Goal: Task Accomplishment & Management: Use online tool/utility

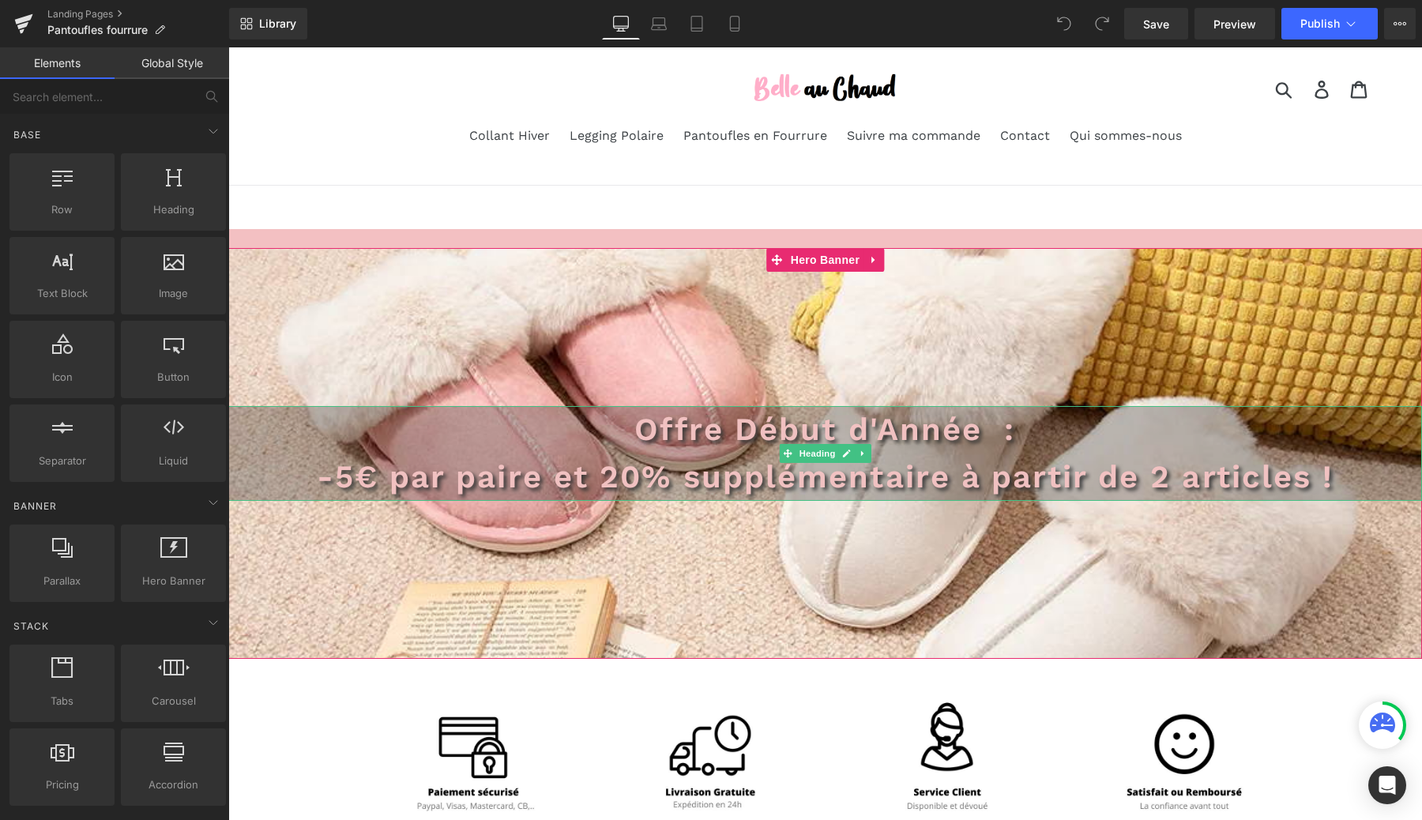
click at [770, 431] on span "Offre Début d'Année :" at bounding box center [824, 429] width 381 height 37
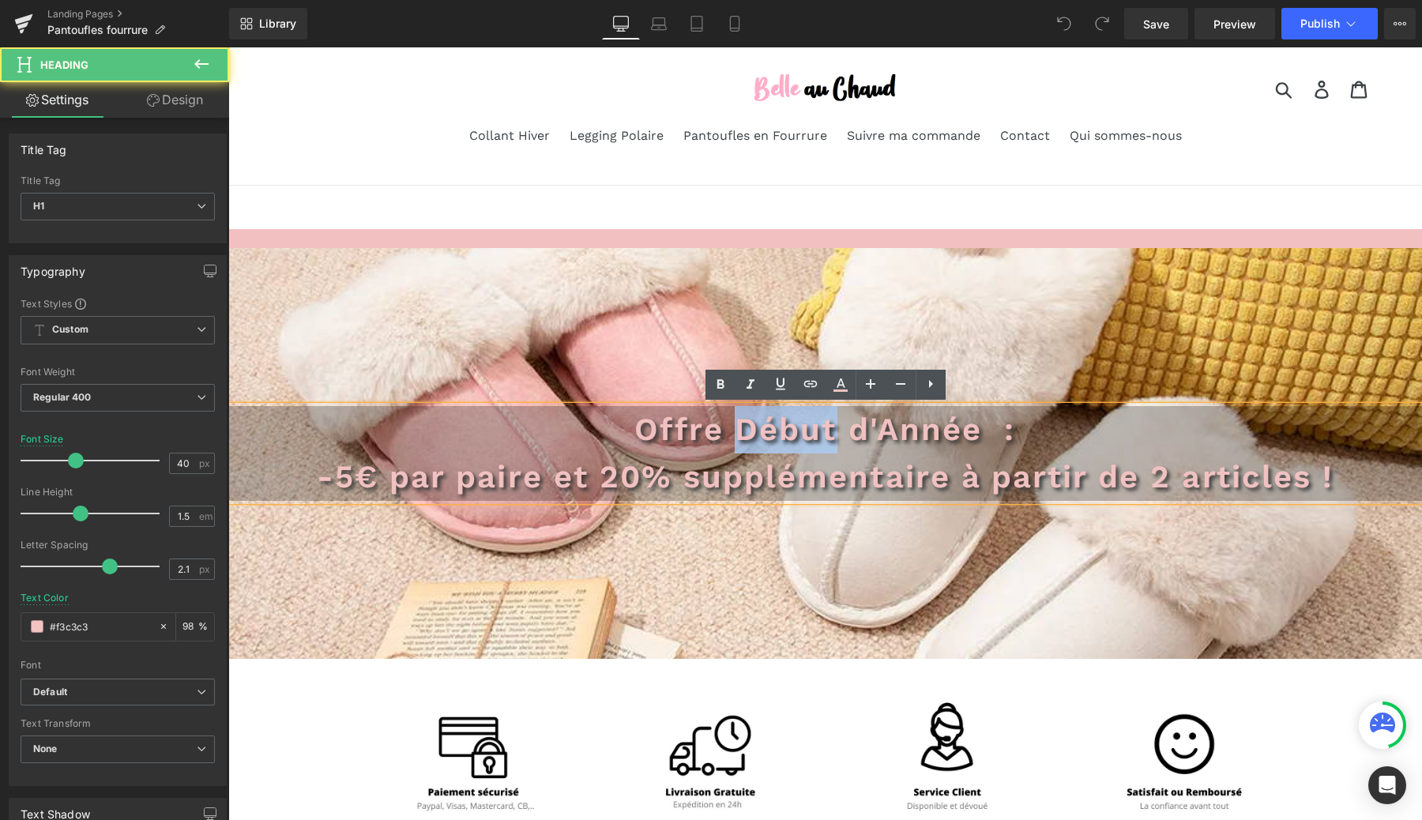
click at [770, 431] on span "Offre Début d'Année :" at bounding box center [824, 429] width 381 height 37
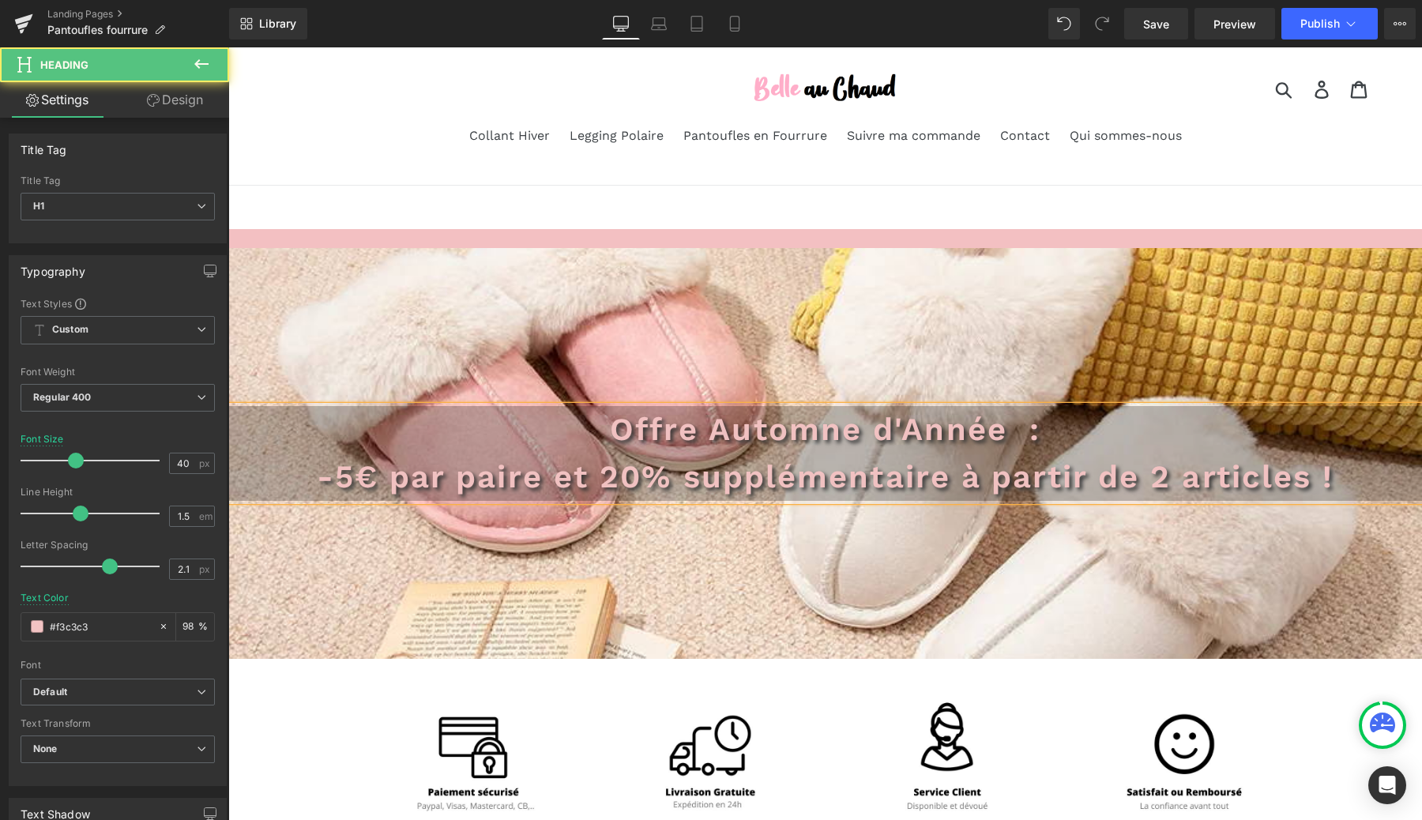
click at [727, 430] on span "Offre Automne d'Année :" at bounding box center [825, 429] width 431 height 37
click at [902, 421] on span "Offre automne d'Année :" at bounding box center [825, 429] width 428 height 37
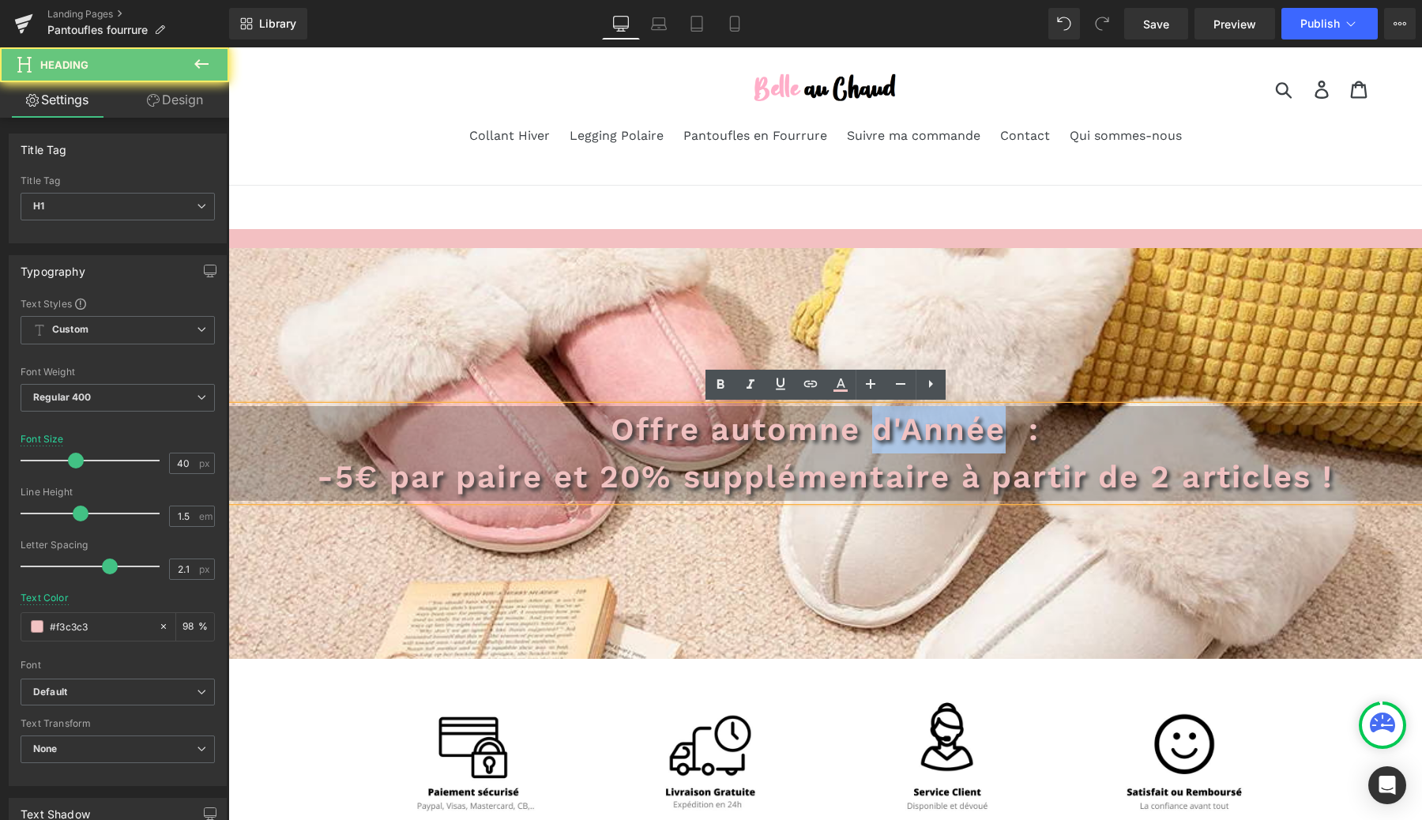
click at [902, 421] on span "Offre automne d'Année :" at bounding box center [825, 429] width 428 height 37
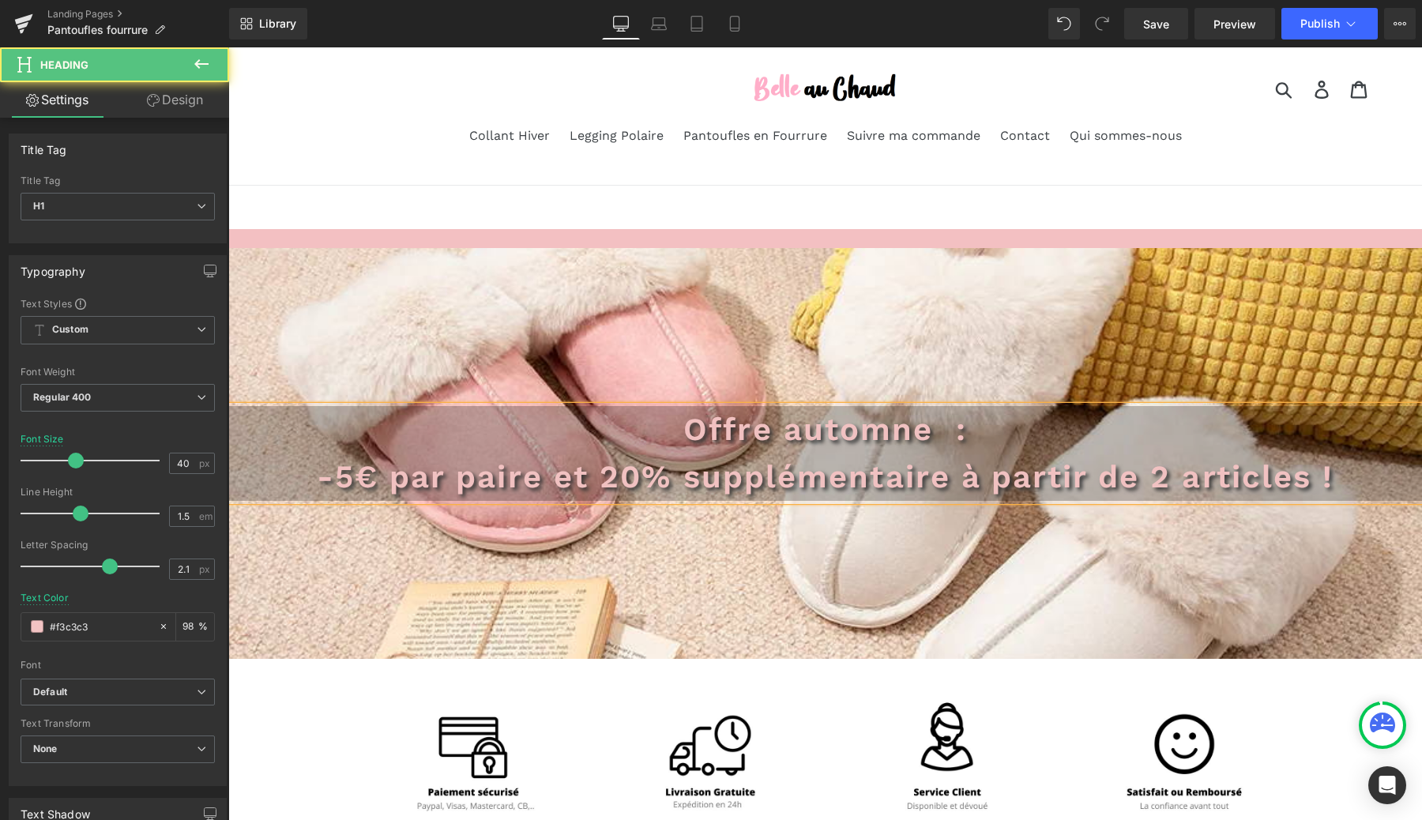
click at [784, 434] on span "Offre automne :" at bounding box center [825, 429] width 284 height 37
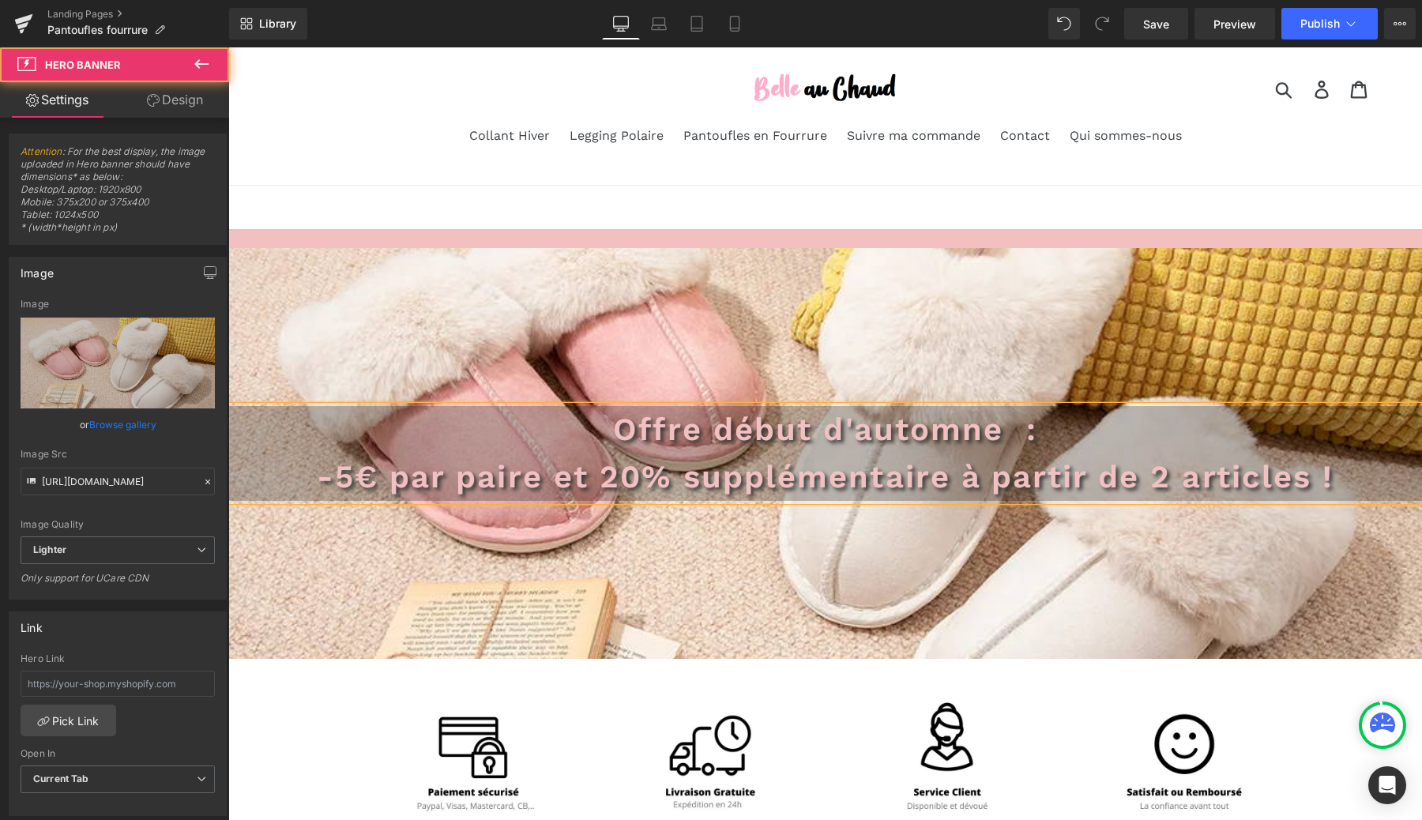
click at [882, 576] on div at bounding box center [825, 453] width 1194 height 411
click at [1337, 41] on div "Library Desktop Desktop Laptop Tablet Mobile Save Preview Publish Scheduled Vie…" at bounding box center [825, 23] width 1193 height 47
click at [1335, 31] on button "Publish" at bounding box center [1329, 24] width 96 height 32
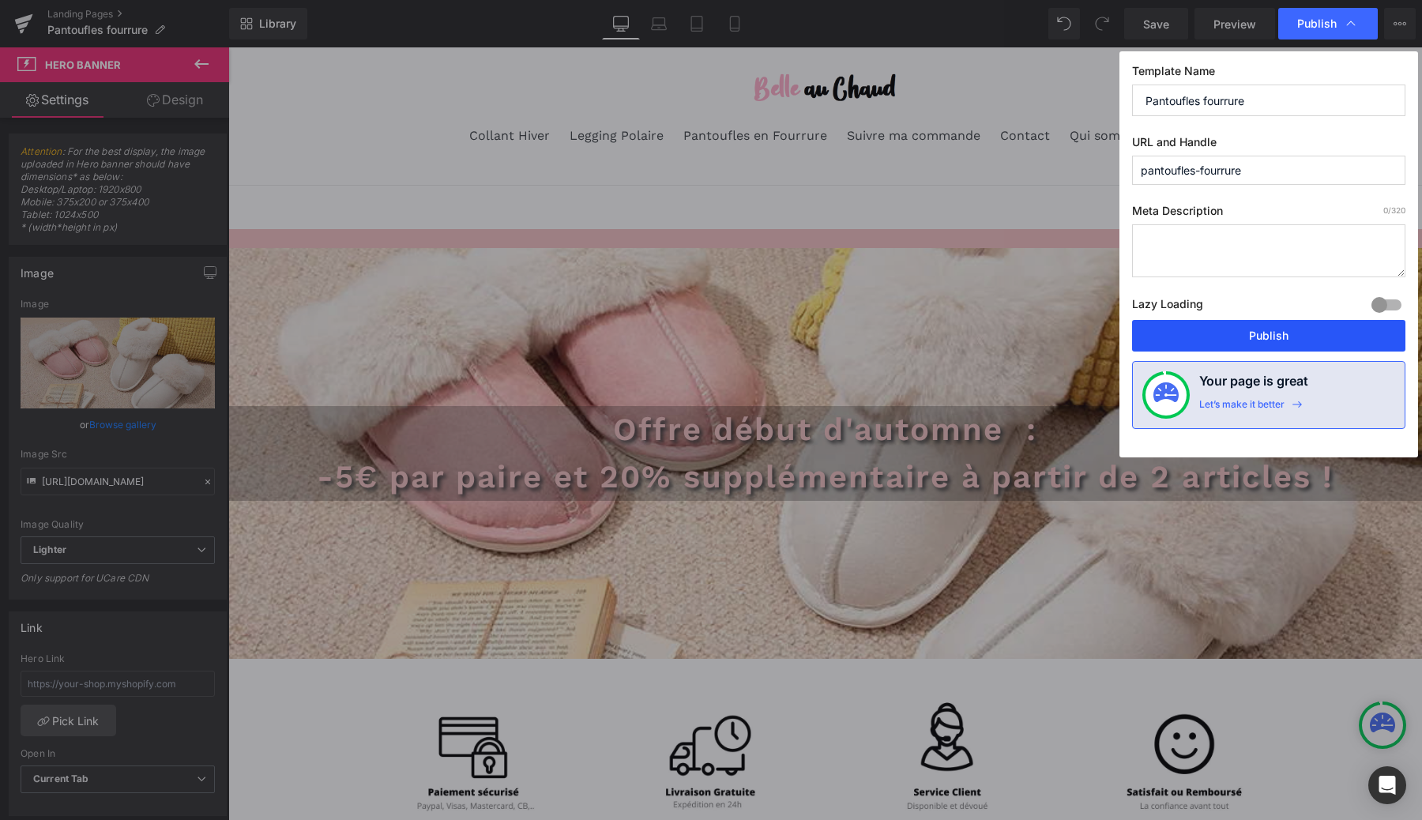
click at [1235, 339] on button "Publish" at bounding box center [1268, 336] width 273 height 32
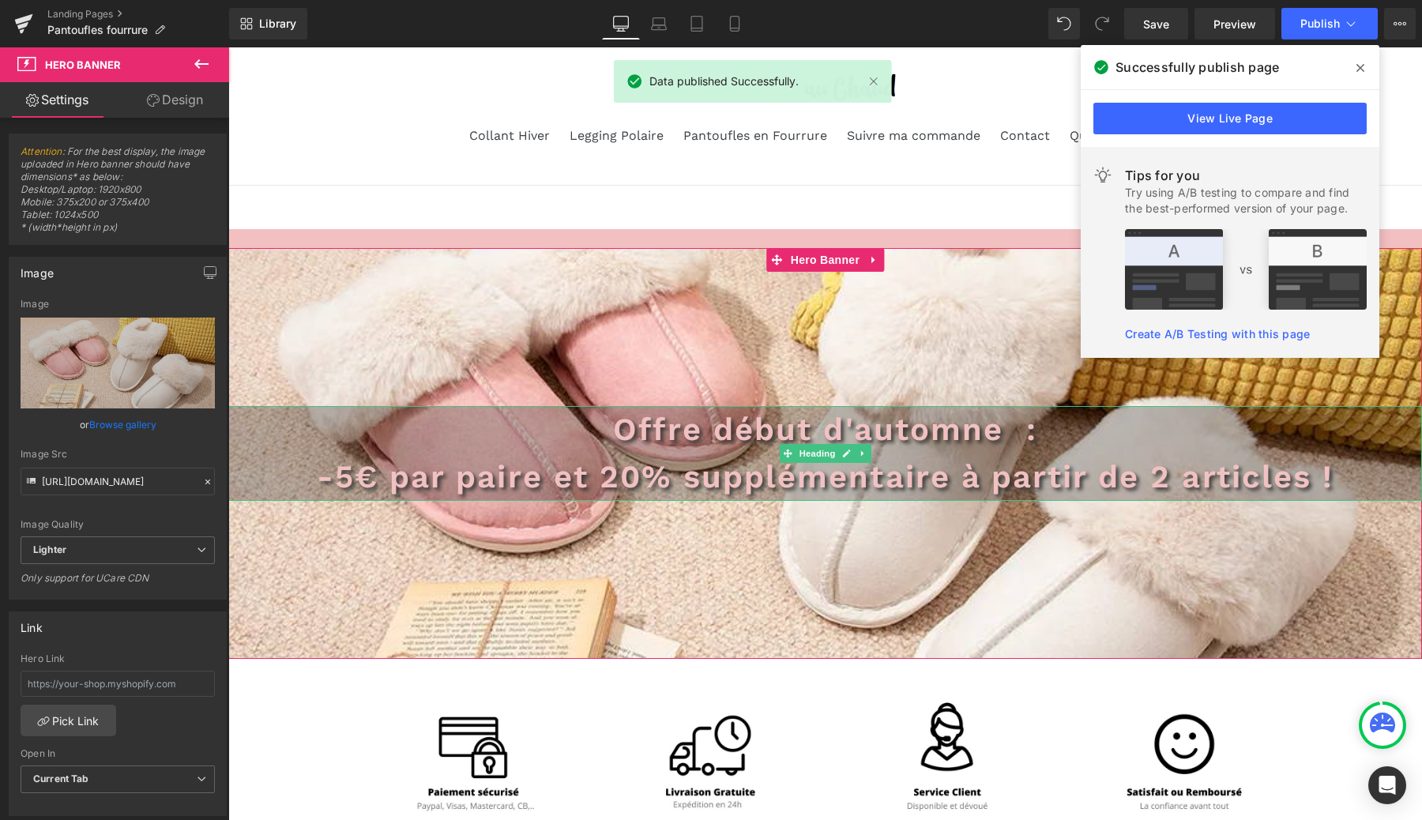
click at [771, 427] on span "Offre début d'automne :" at bounding box center [824, 429] width 423 height 37
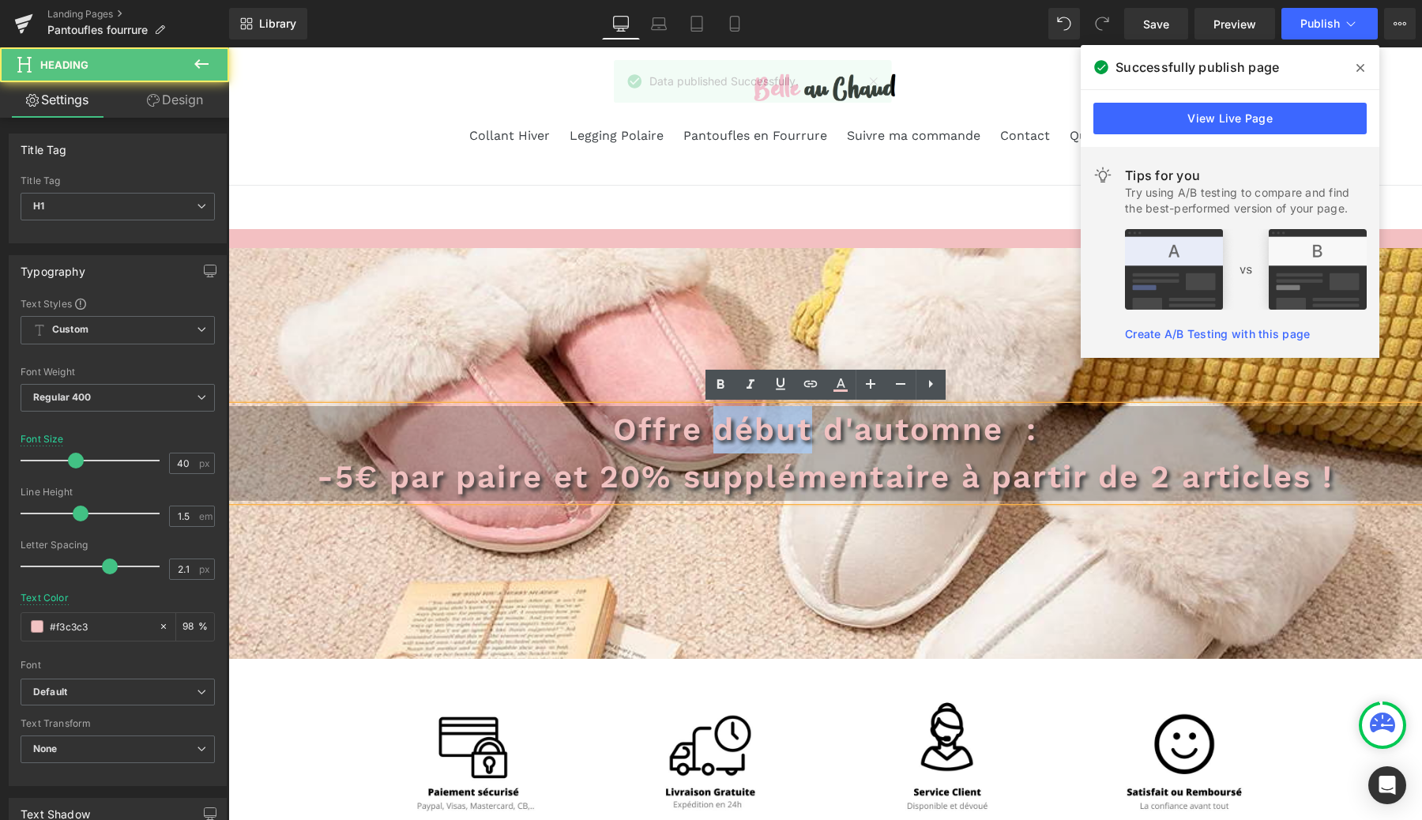
click at [771, 427] on span "Offre début d'automne :" at bounding box center [824, 429] width 423 height 37
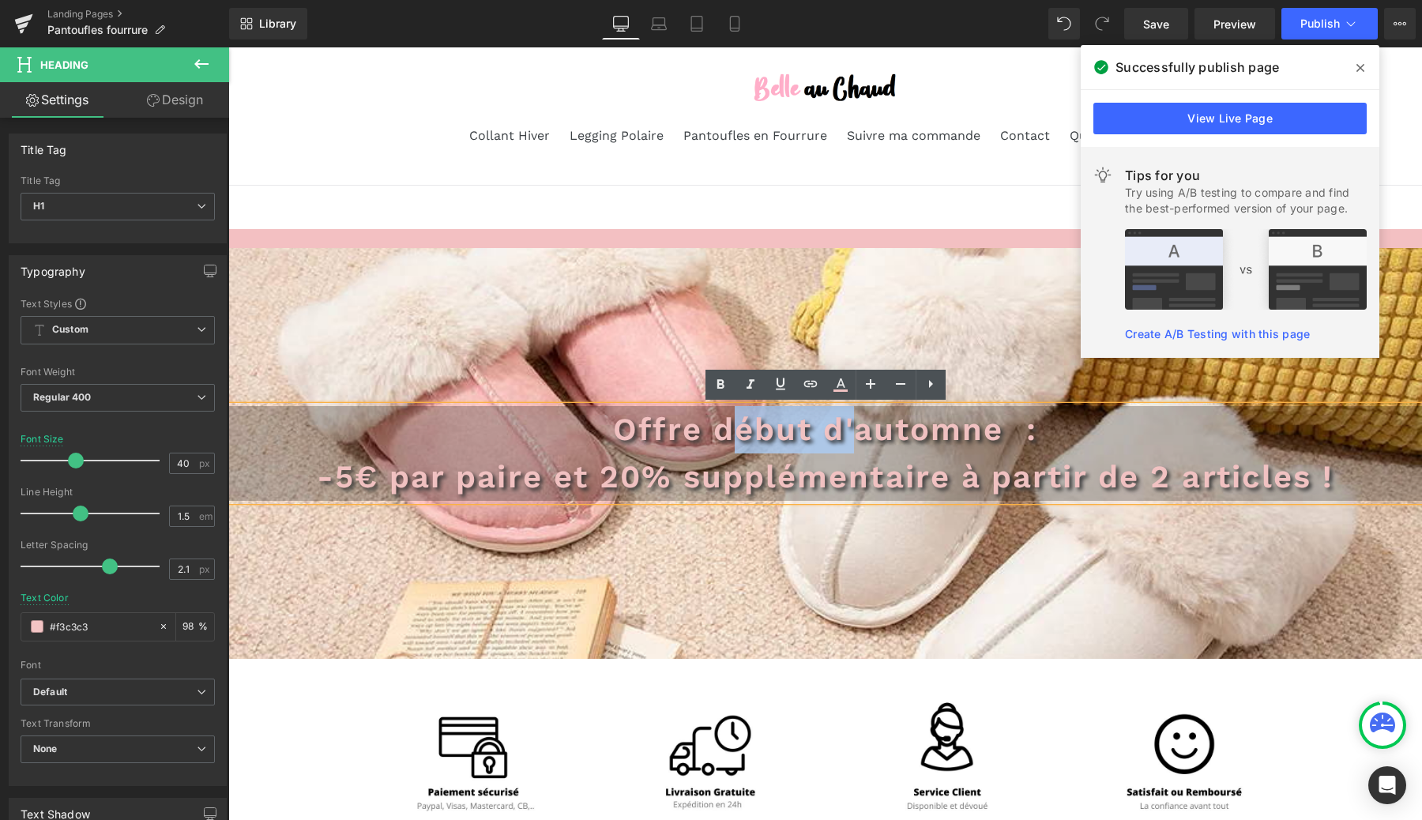
drag, startPoint x: 855, startPoint y: 428, endPoint x: 725, endPoint y: 429, distance: 129.6
click at [725, 429] on span "Offre début d'automne :" at bounding box center [824, 429] width 423 height 37
drag, startPoint x: 717, startPoint y: 430, endPoint x: 993, endPoint y: 424, distance: 276.6
click at [993, 424] on span "Offre début d'automne :" at bounding box center [824, 429] width 423 height 37
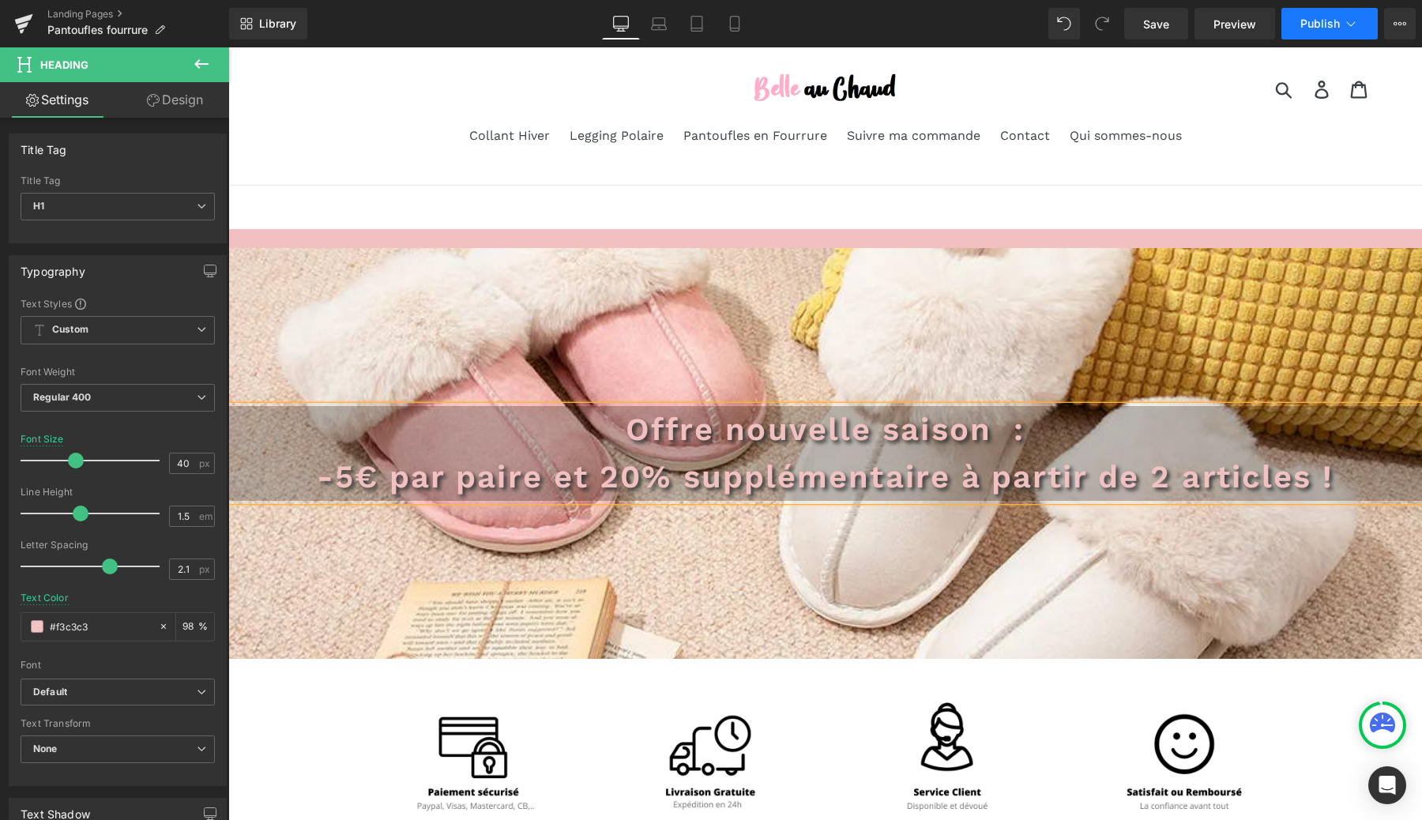
click at [1323, 25] on span "Publish" at bounding box center [1320, 23] width 40 height 13
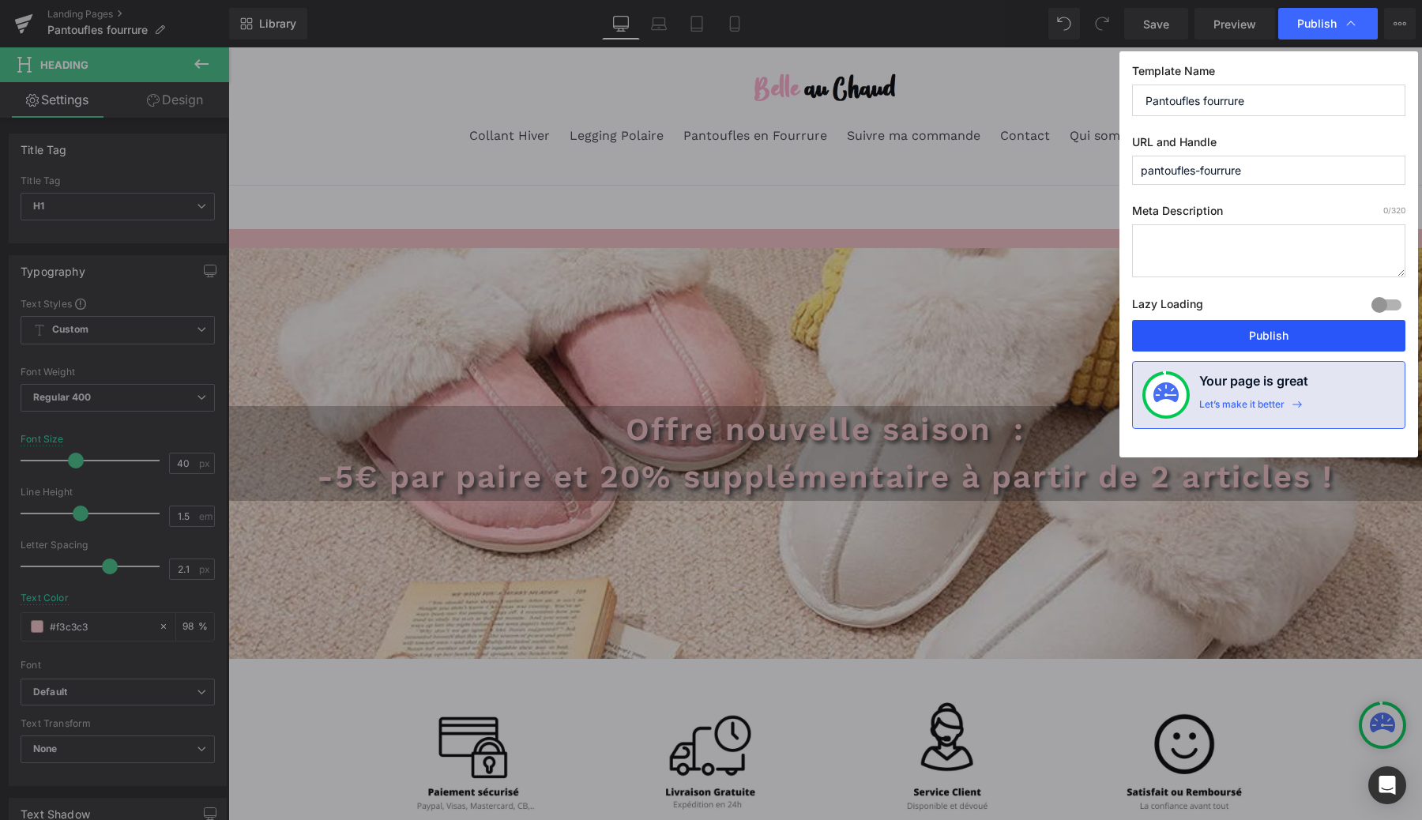
click at [1244, 343] on button "Publish" at bounding box center [1268, 336] width 273 height 32
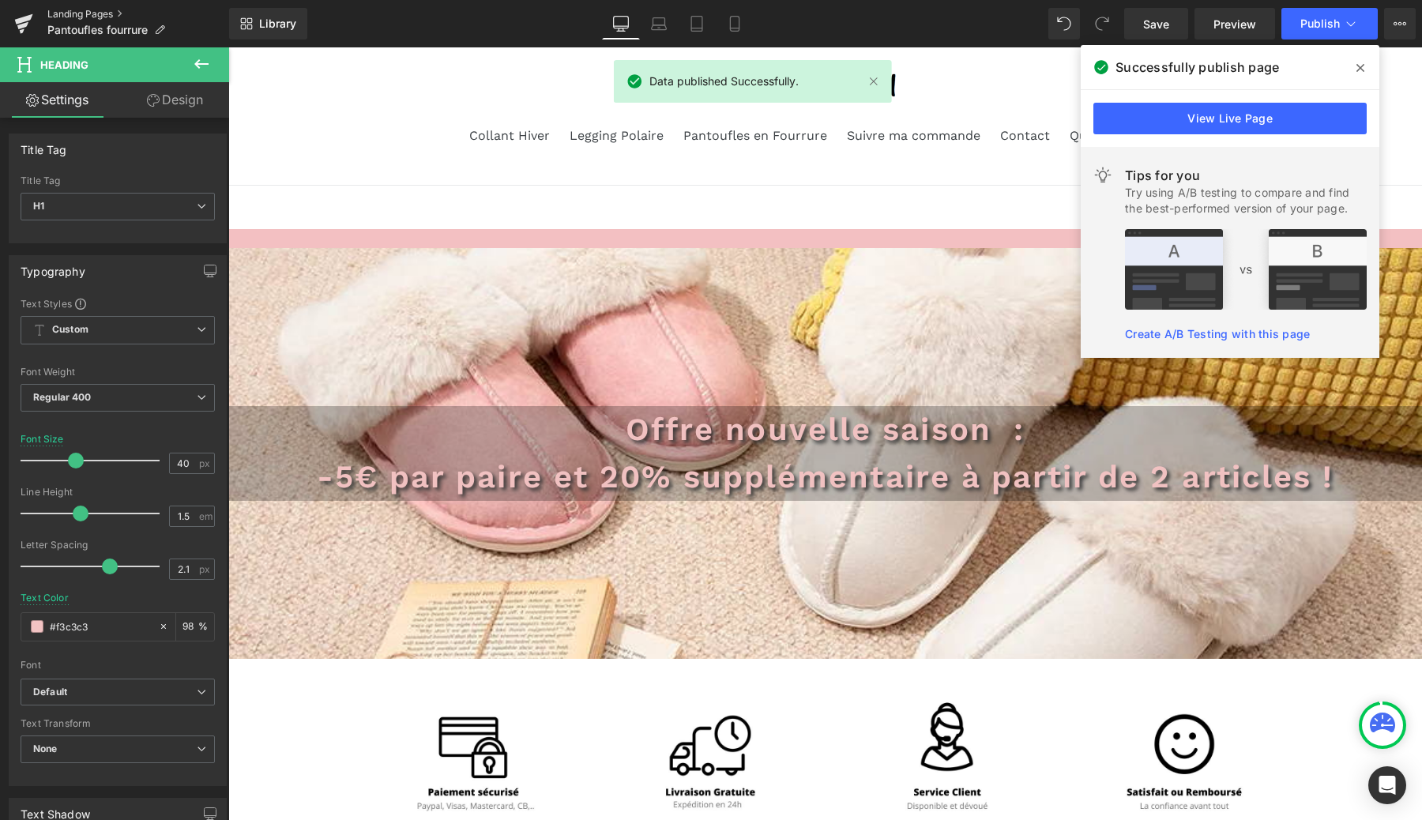
click at [79, 11] on link "Landing Pages" at bounding box center [138, 14] width 182 height 13
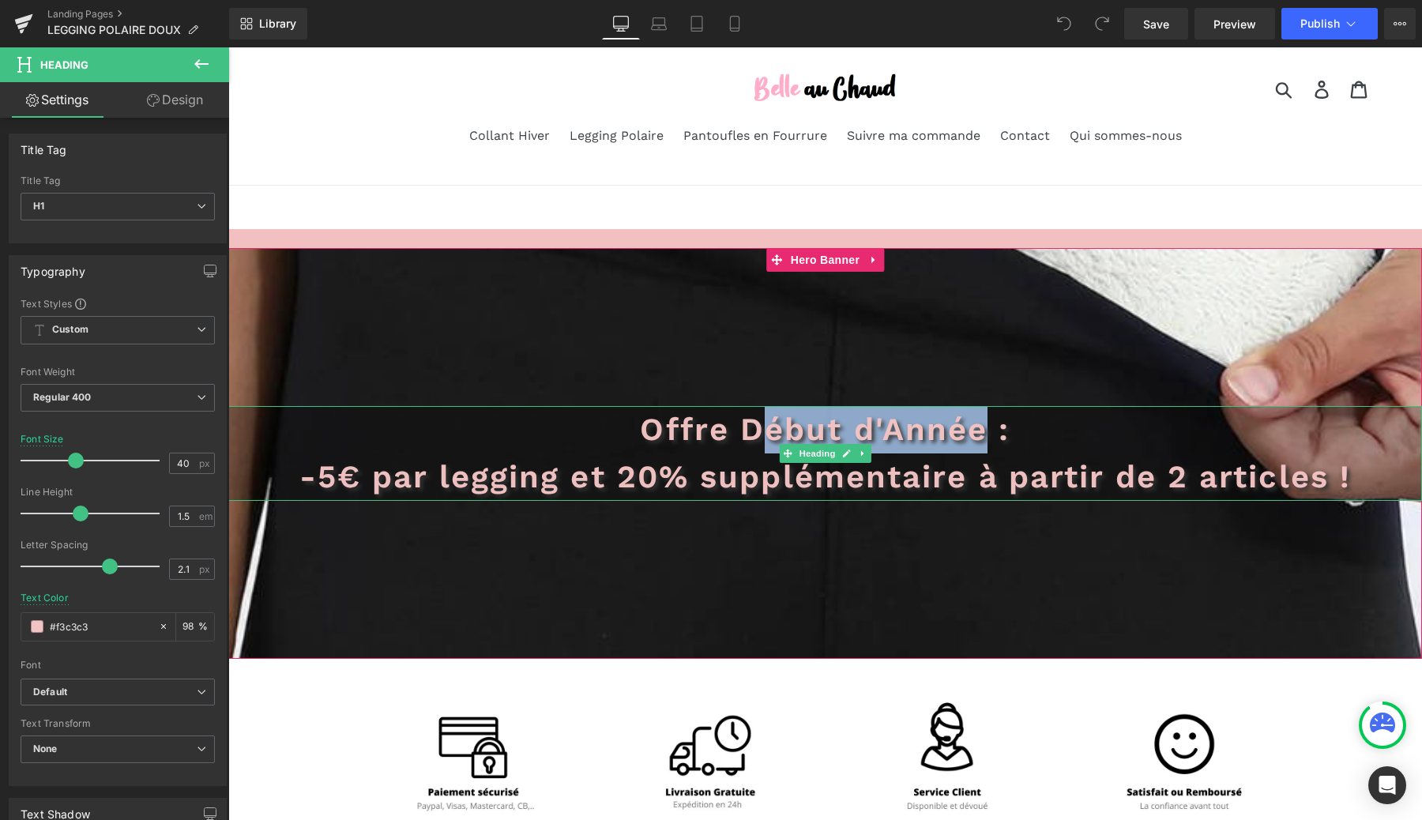
drag, startPoint x: 754, startPoint y: 423, endPoint x: 982, endPoint y: 423, distance: 228.3
click at [982, 423] on span "Offre Début d'Année :" at bounding box center [825, 429] width 370 height 37
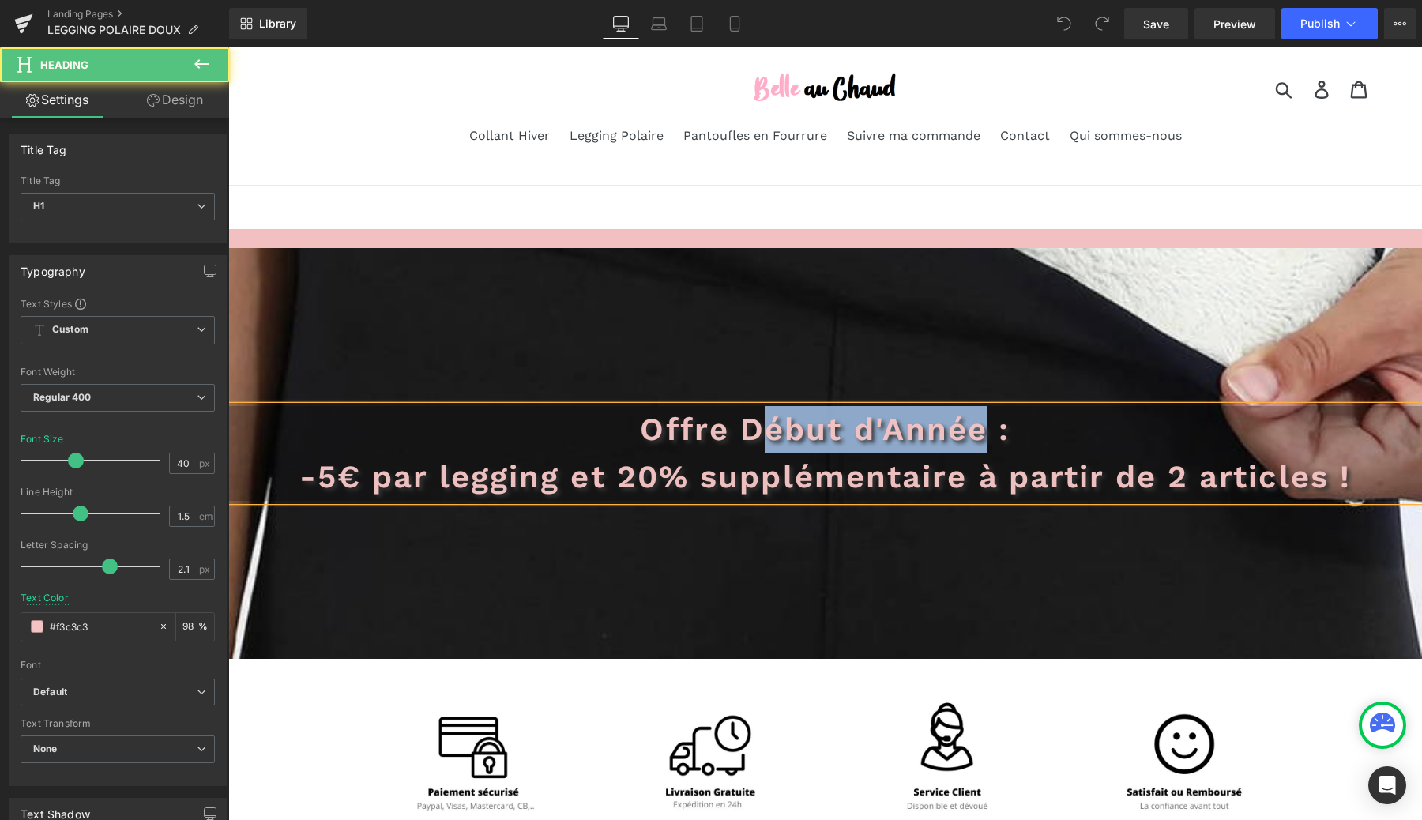
click at [982, 423] on span "Offre Début d'Année :" at bounding box center [825, 429] width 370 height 37
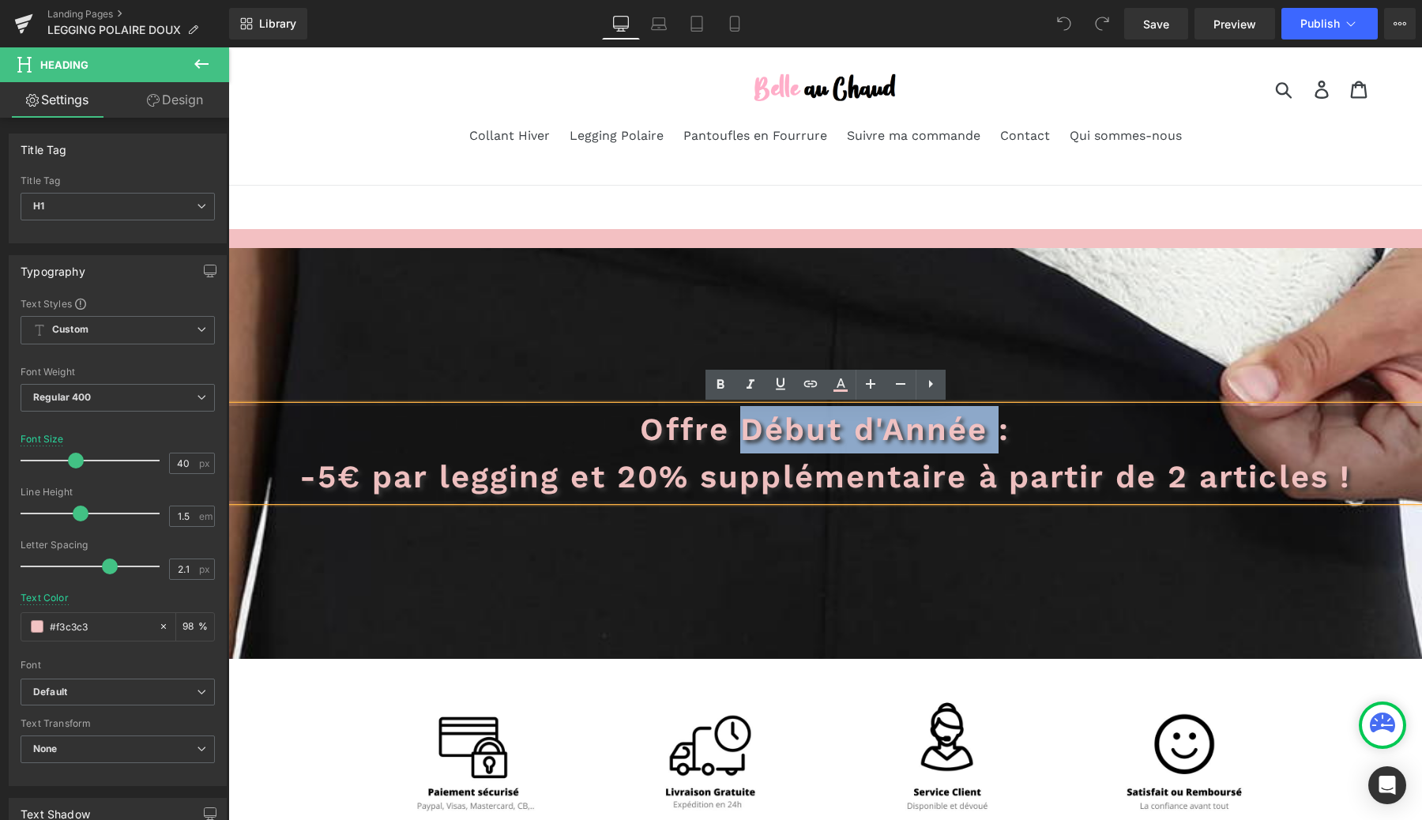
drag, startPoint x: 982, startPoint y: 423, endPoint x: 767, endPoint y: 429, distance: 215.0
click at [767, 429] on span "Offre Début d'Année :" at bounding box center [825, 429] width 370 height 37
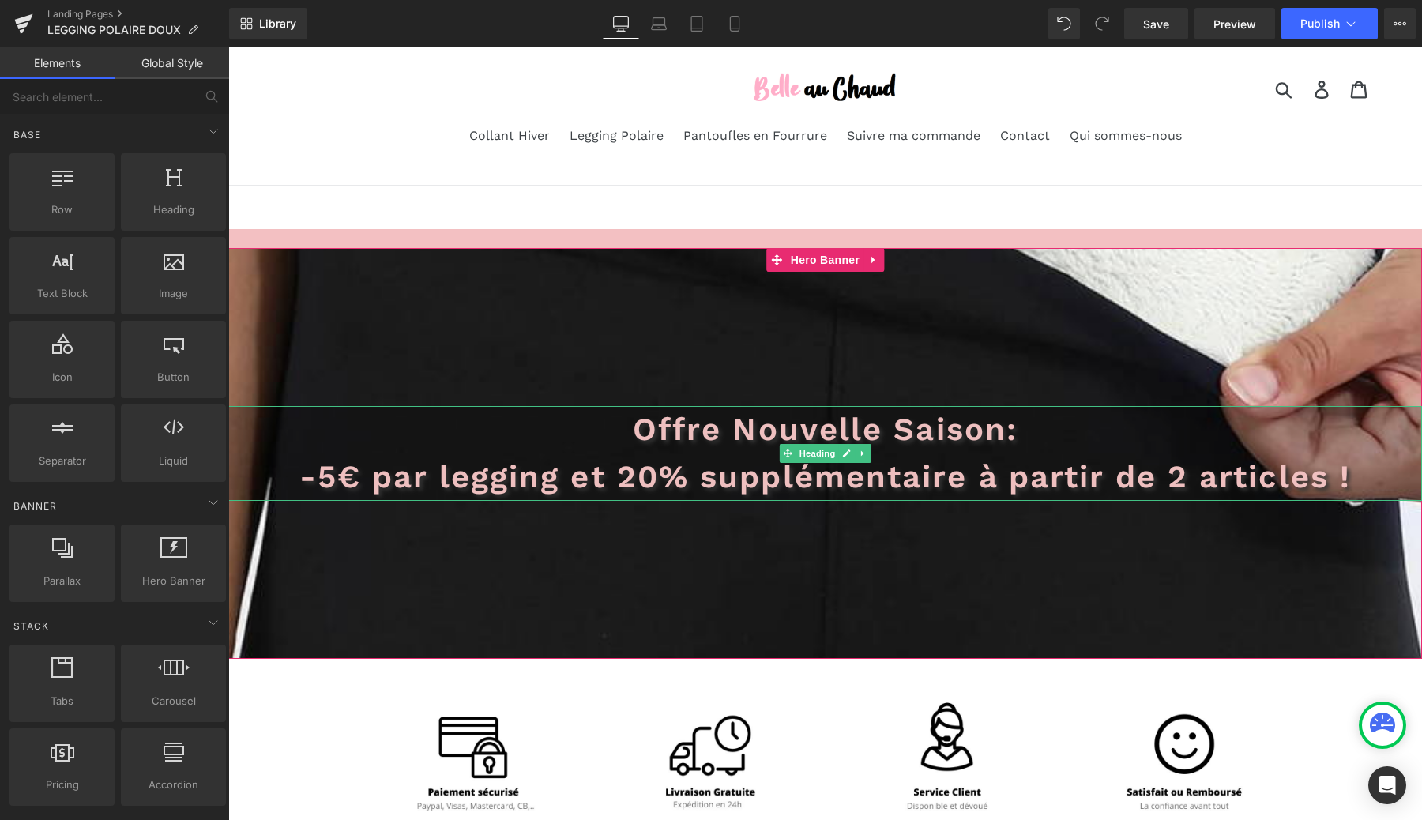
click at [1002, 435] on span "Offre Nouvelle Saison:" at bounding box center [825, 429] width 385 height 37
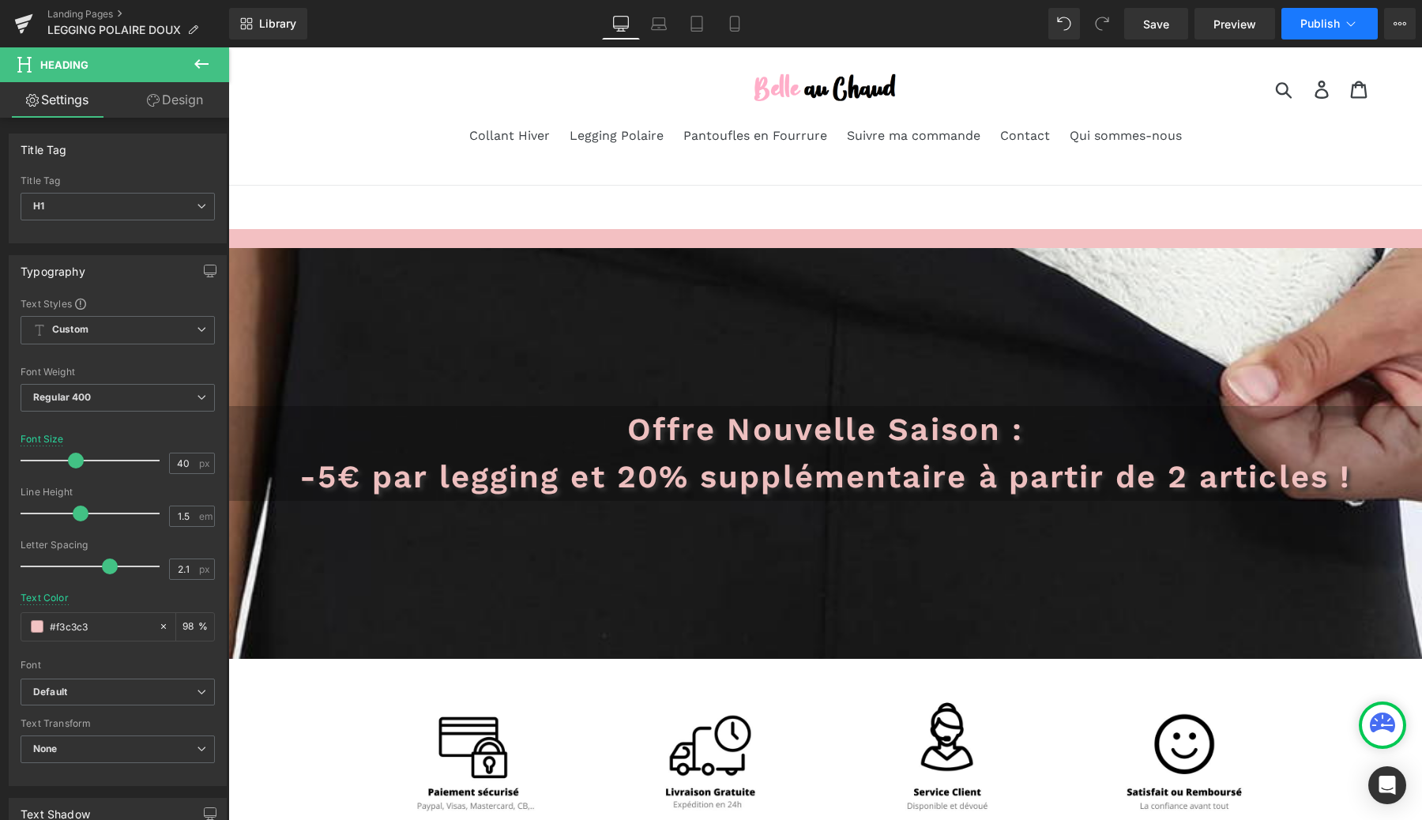
click at [1323, 34] on button "Publish" at bounding box center [1329, 24] width 96 height 32
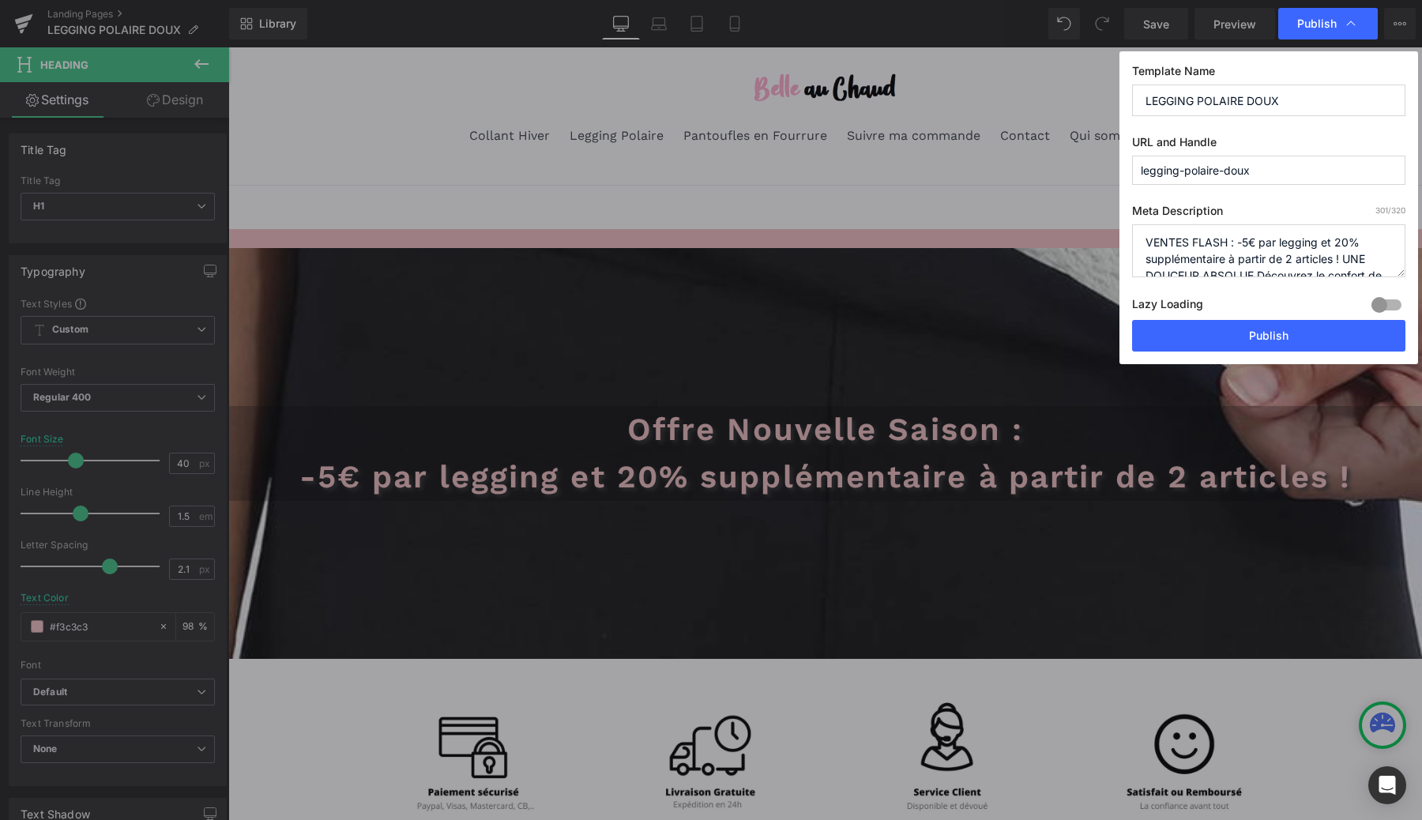
click at [1196, 319] on label "Lazy Loading Build" at bounding box center [1167, 307] width 71 height 26
click at [1196, 321] on button "Publish" at bounding box center [1268, 336] width 273 height 32
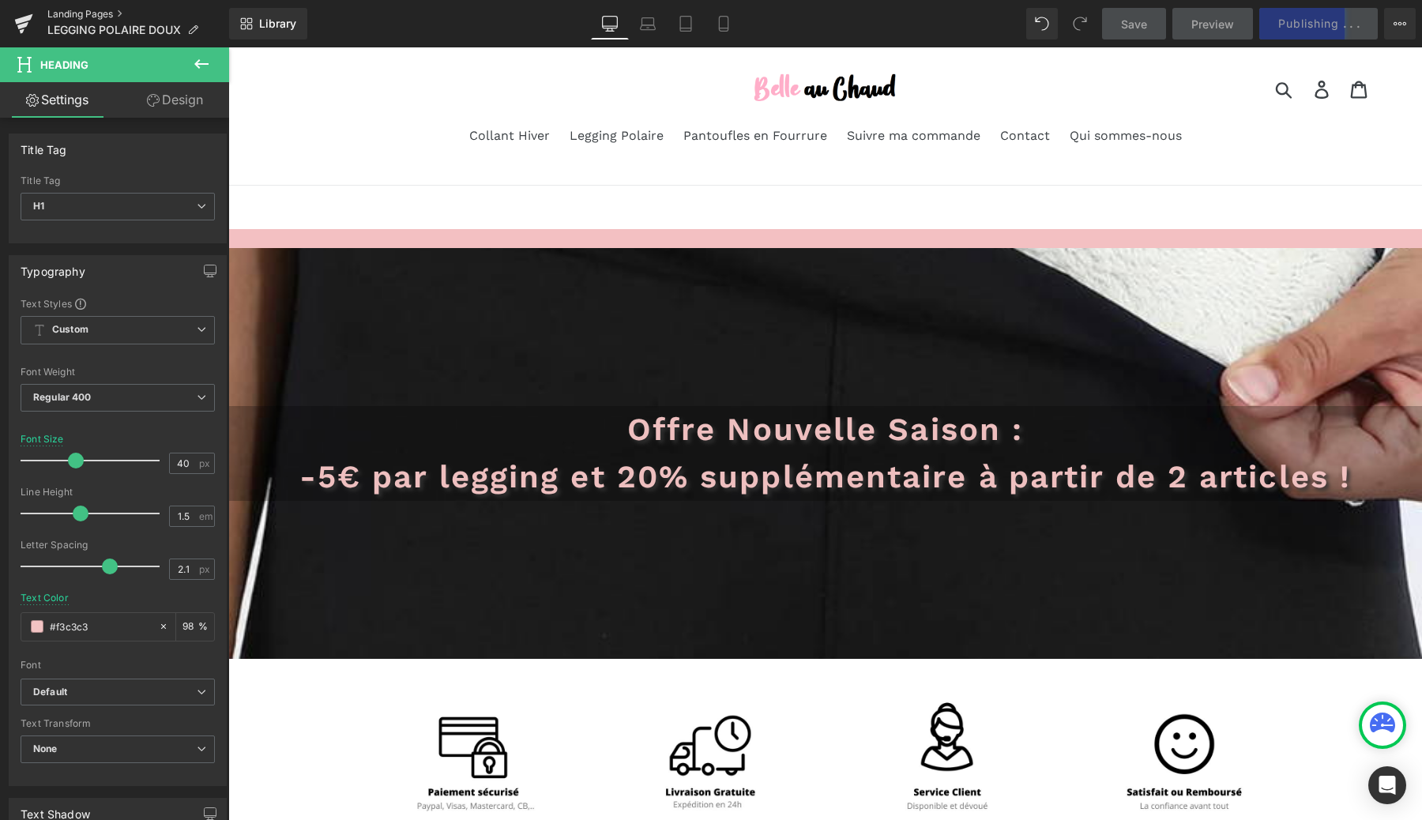
click at [93, 15] on link "Landing Pages" at bounding box center [138, 14] width 182 height 13
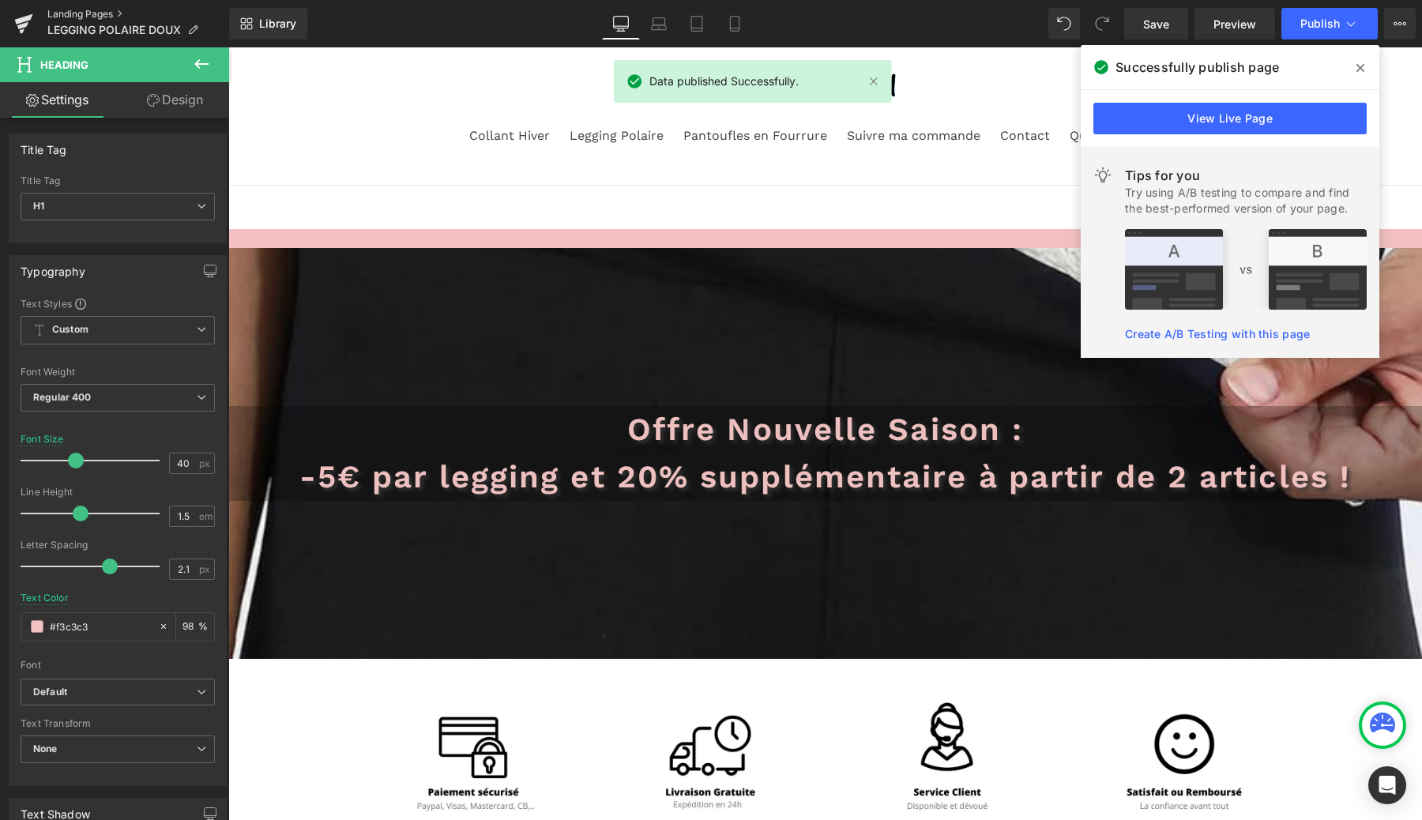
click at [72, 17] on link "Landing Pages" at bounding box center [138, 14] width 182 height 13
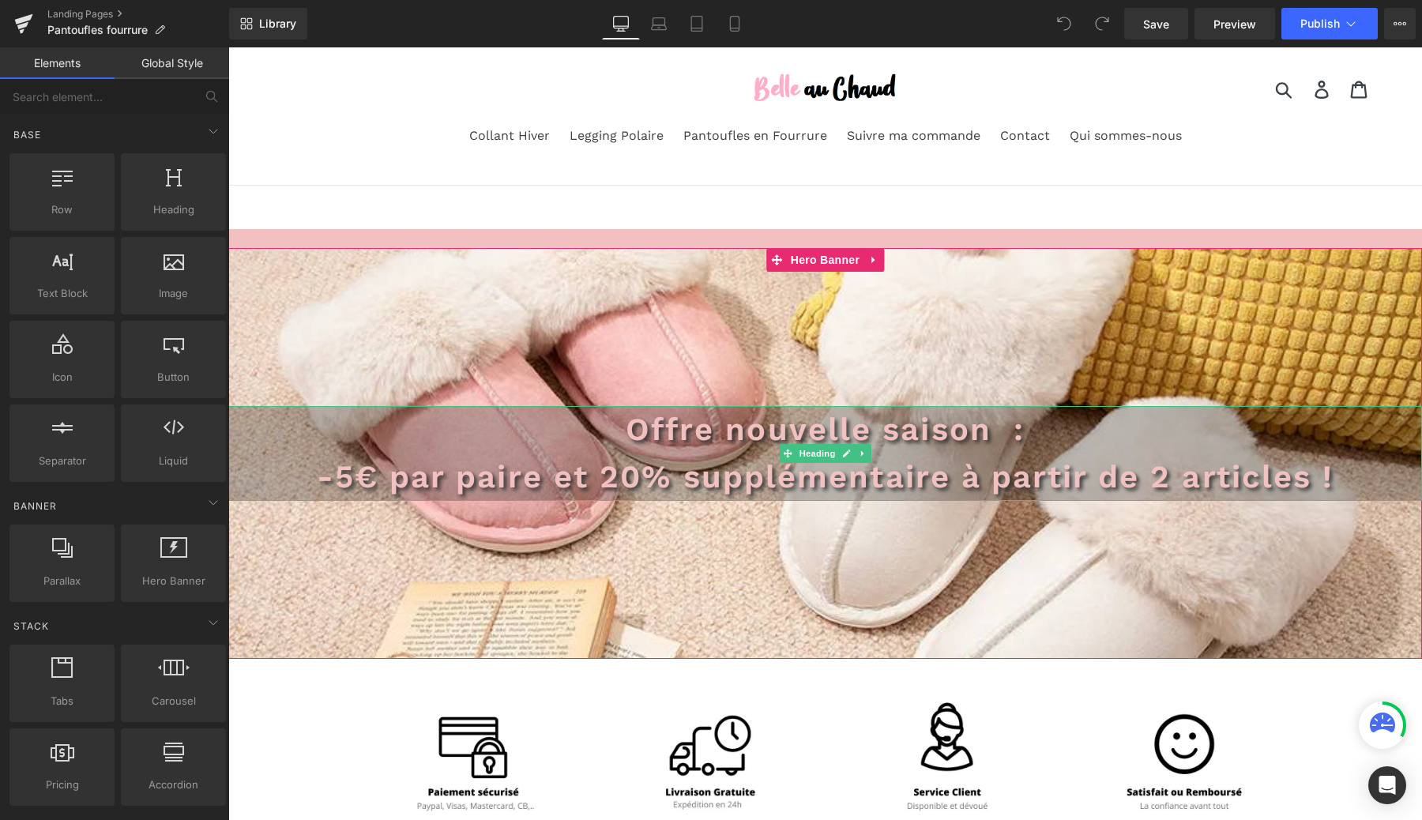
click at [752, 439] on span "Offre nouvelle saison :" at bounding box center [825, 429] width 399 height 37
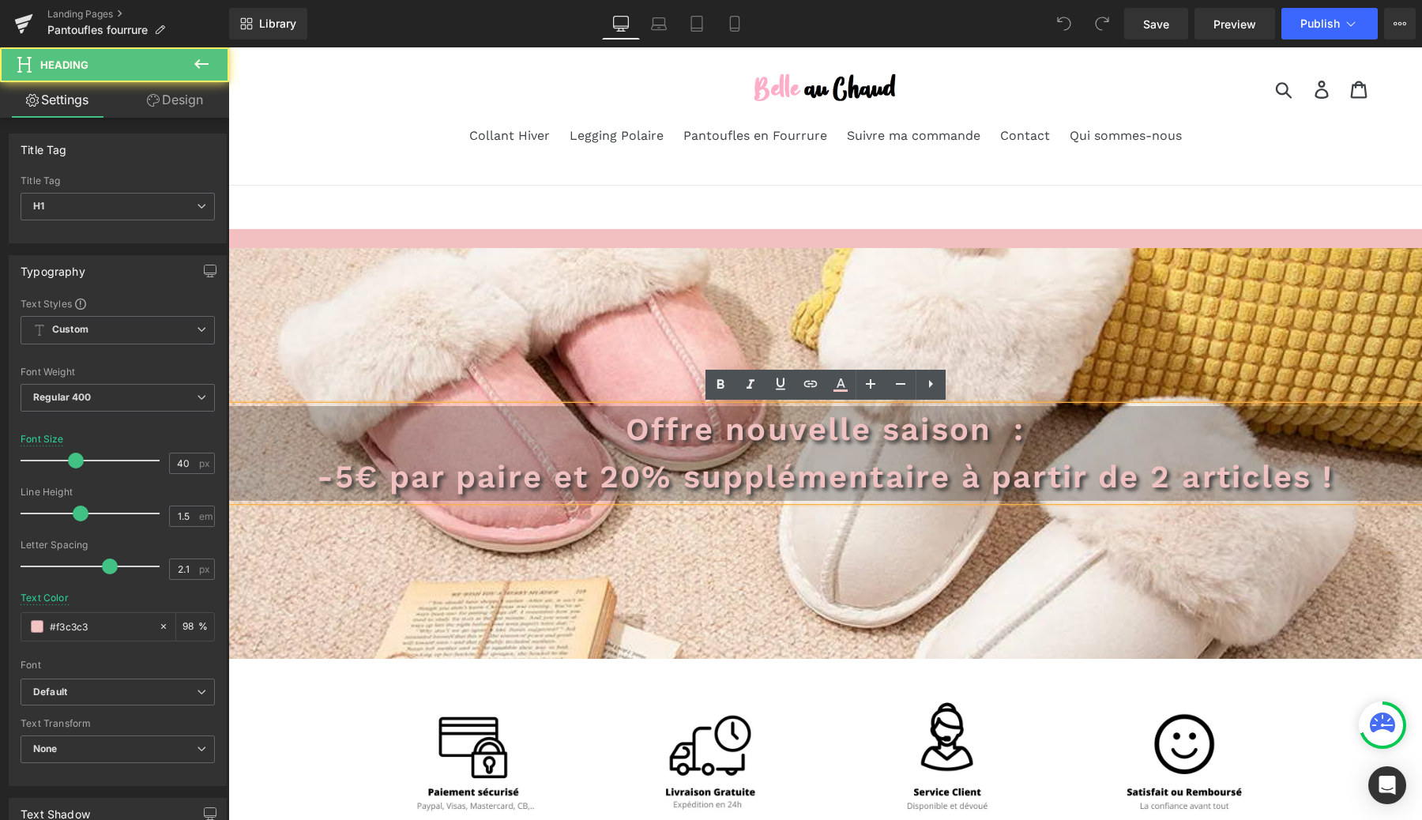
click at [745, 431] on span "Offre nouvelle saison :" at bounding box center [825, 429] width 399 height 37
click at [905, 428] on span "Offre Nouvelle saison :" at bounding box center [824, 429] width 403 height 37
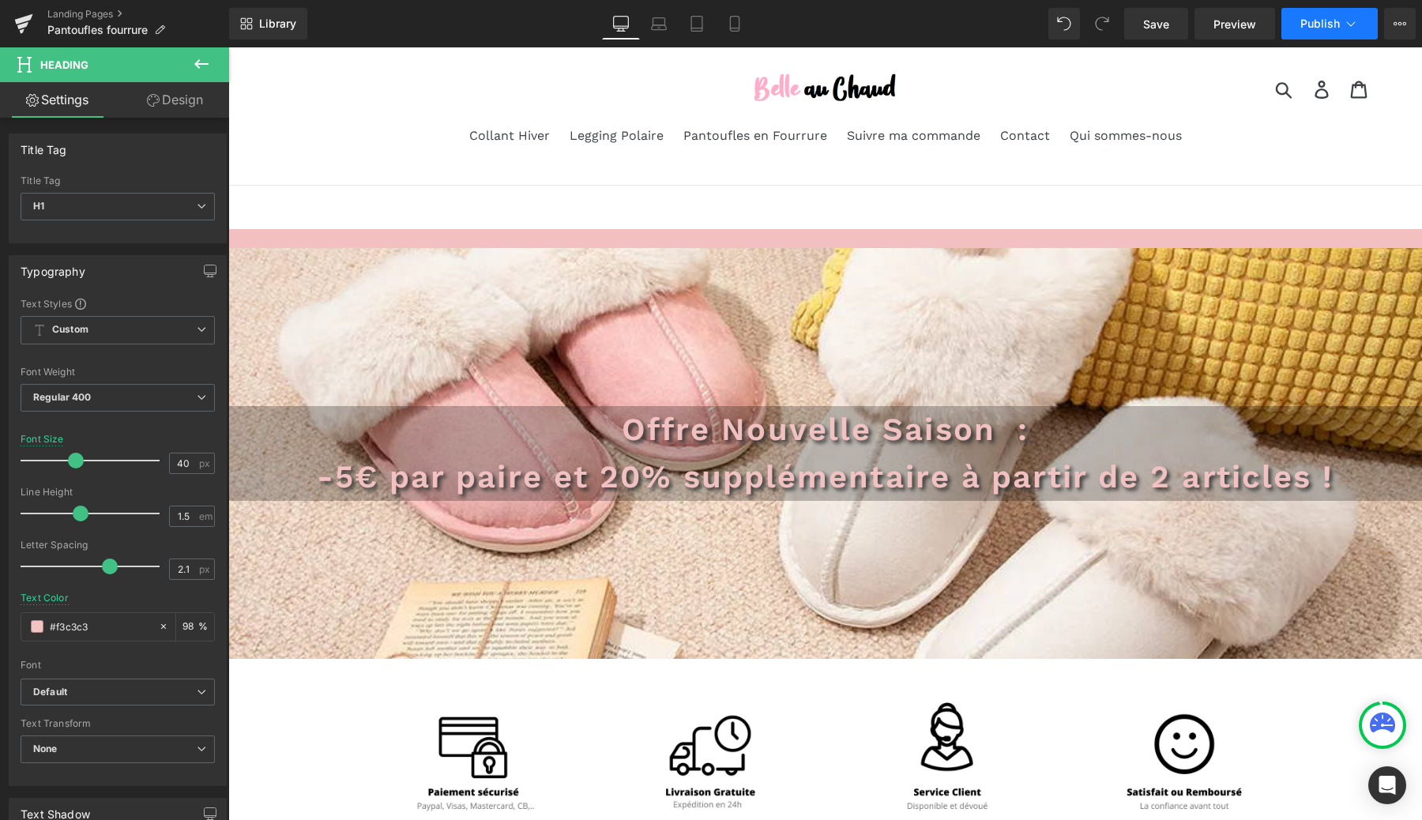
click at [1334, 21] on span "Publish" at bounding box center [1320, 23] width 40 height 13
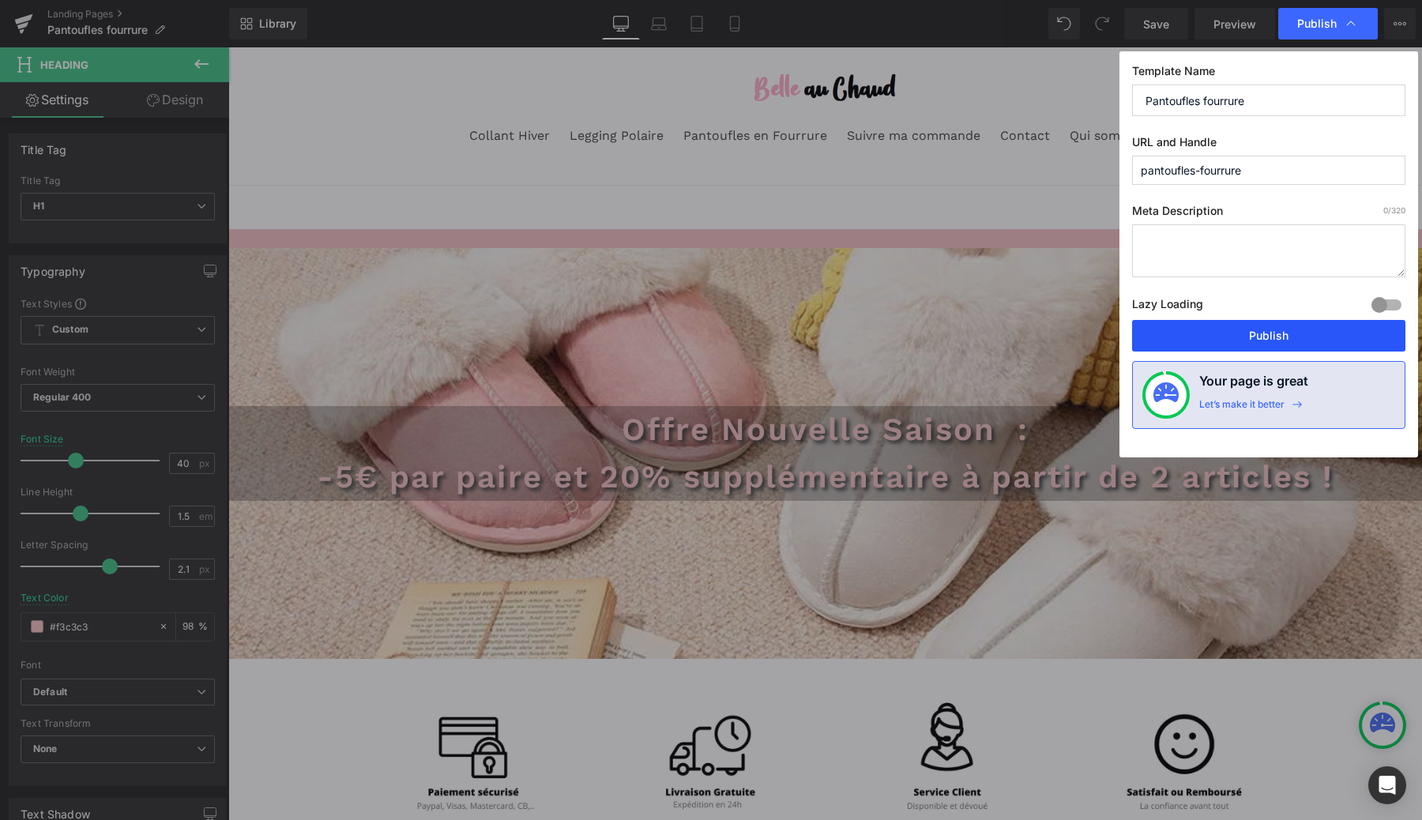
click at [1201, 333] on button "Publish" at bounding box center [1268, 336] width 273 height 32
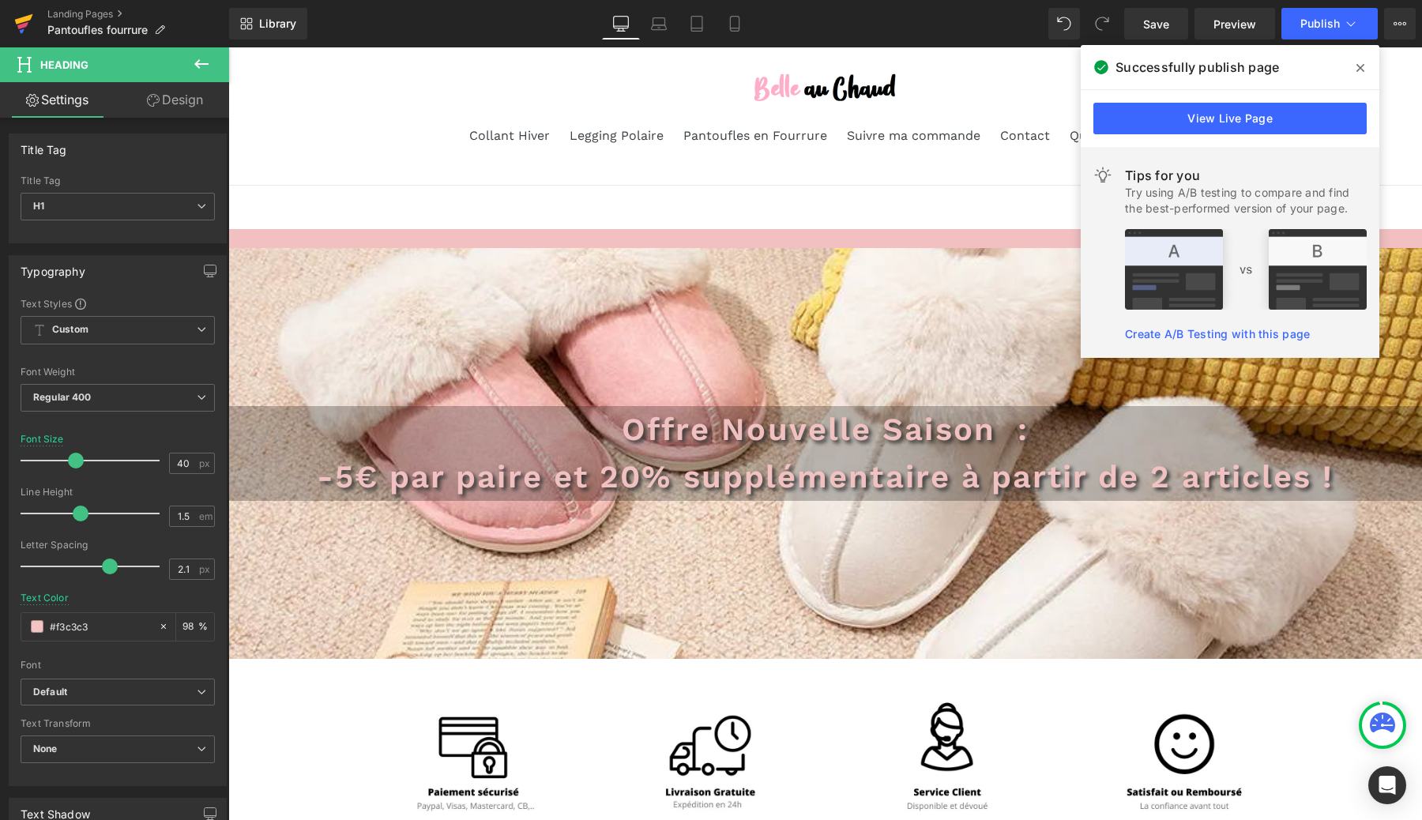
click at [26, 27] on icon at bounding box center [23, 24] width 19 height 40
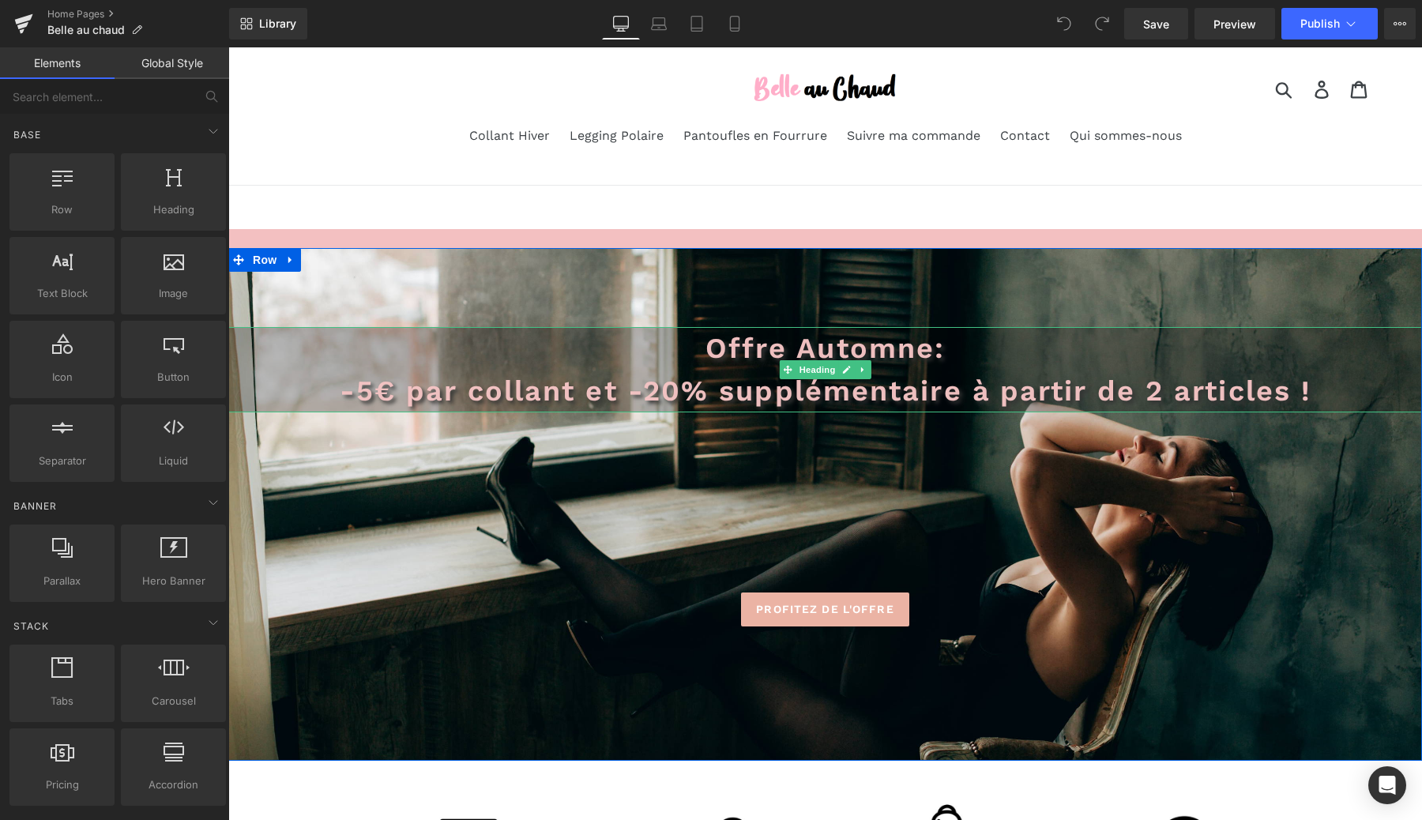
click at [807, 340] on span "Offre Automne" at bounding box center [820, 348] width 229 height 33
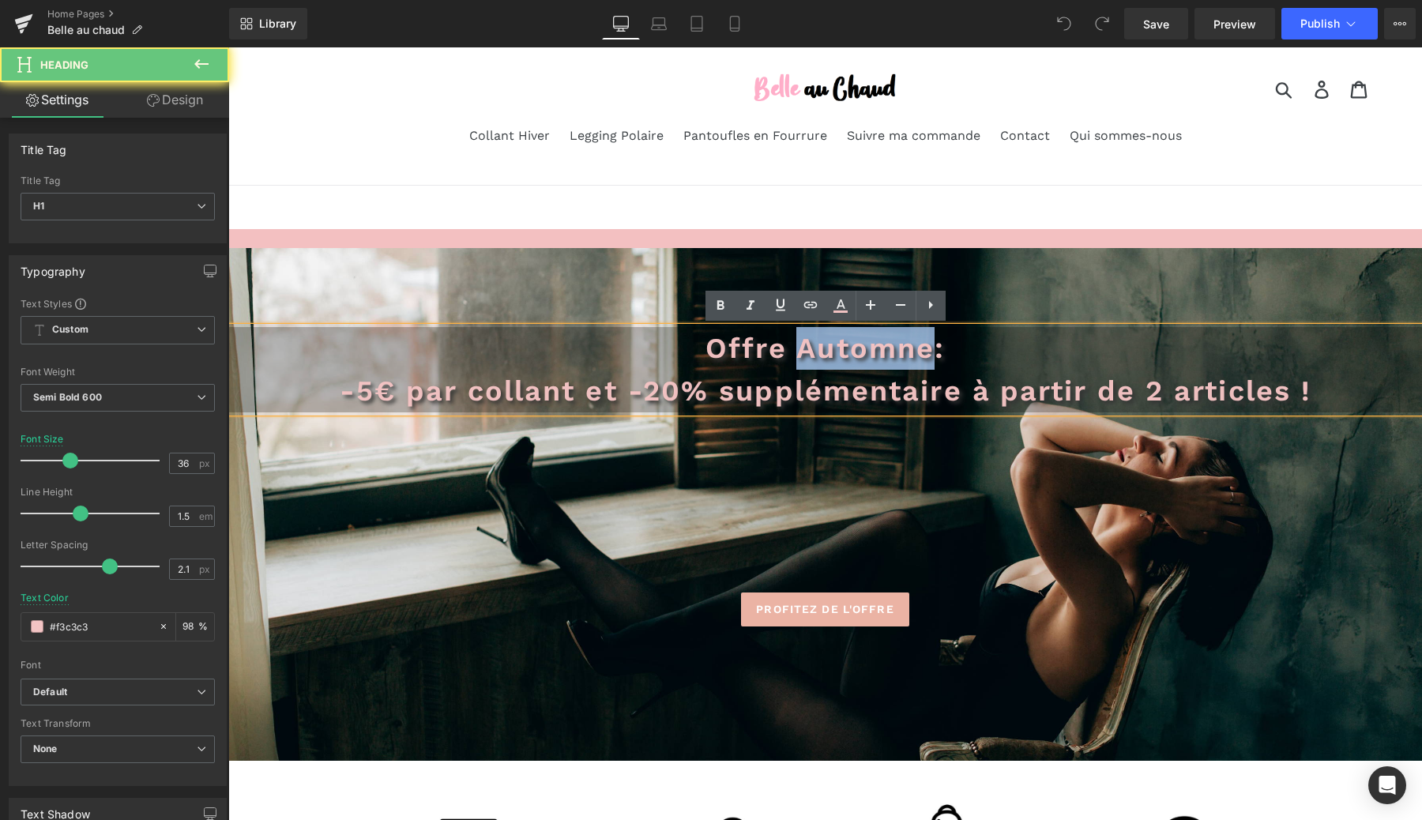
click at [807, 340] on span "Offre Automne" at bounding box center [820, 348] width 229 height 33
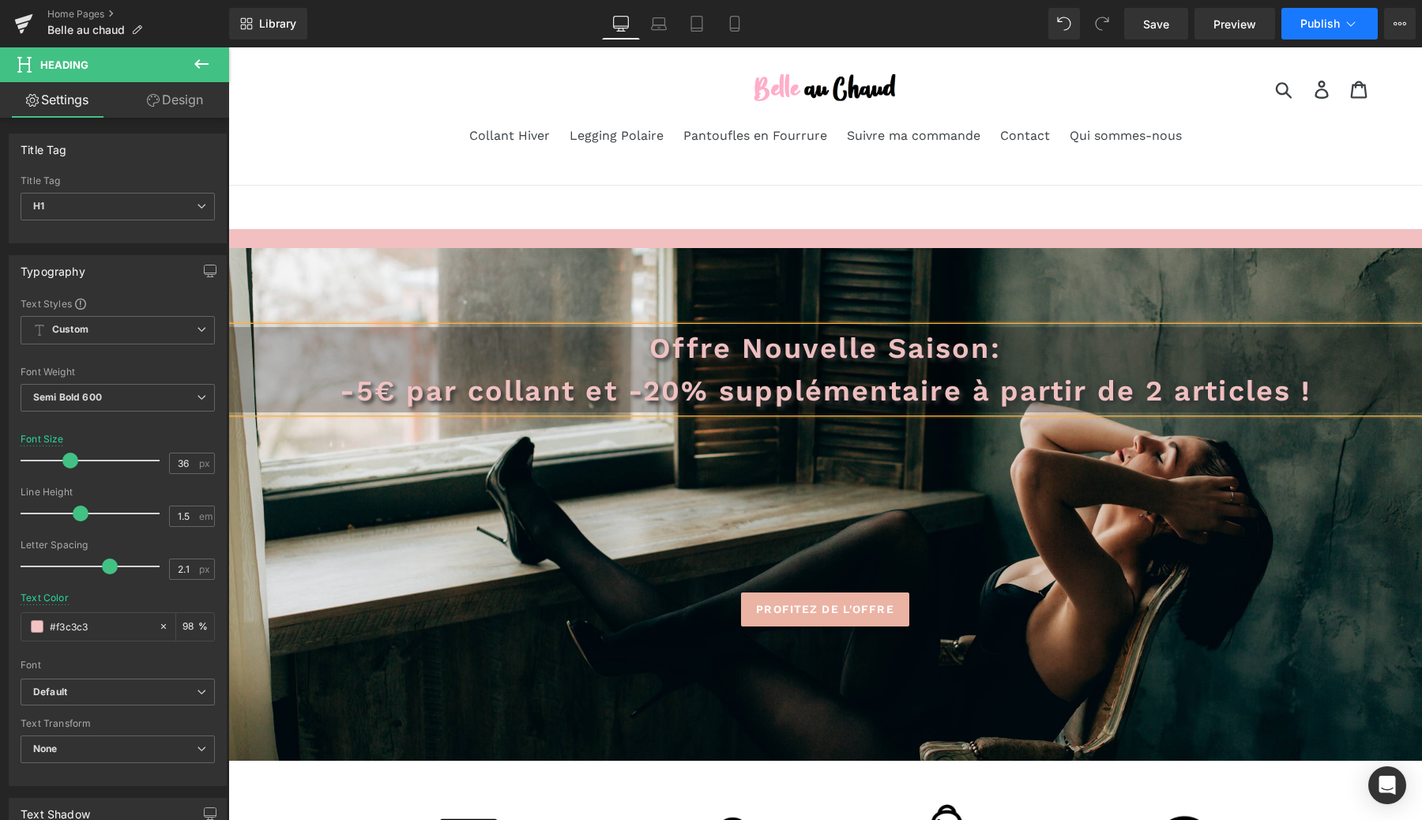
click at [1304, 17] on span "Publish" at bounding box center [1320, 23] width 40 height 13
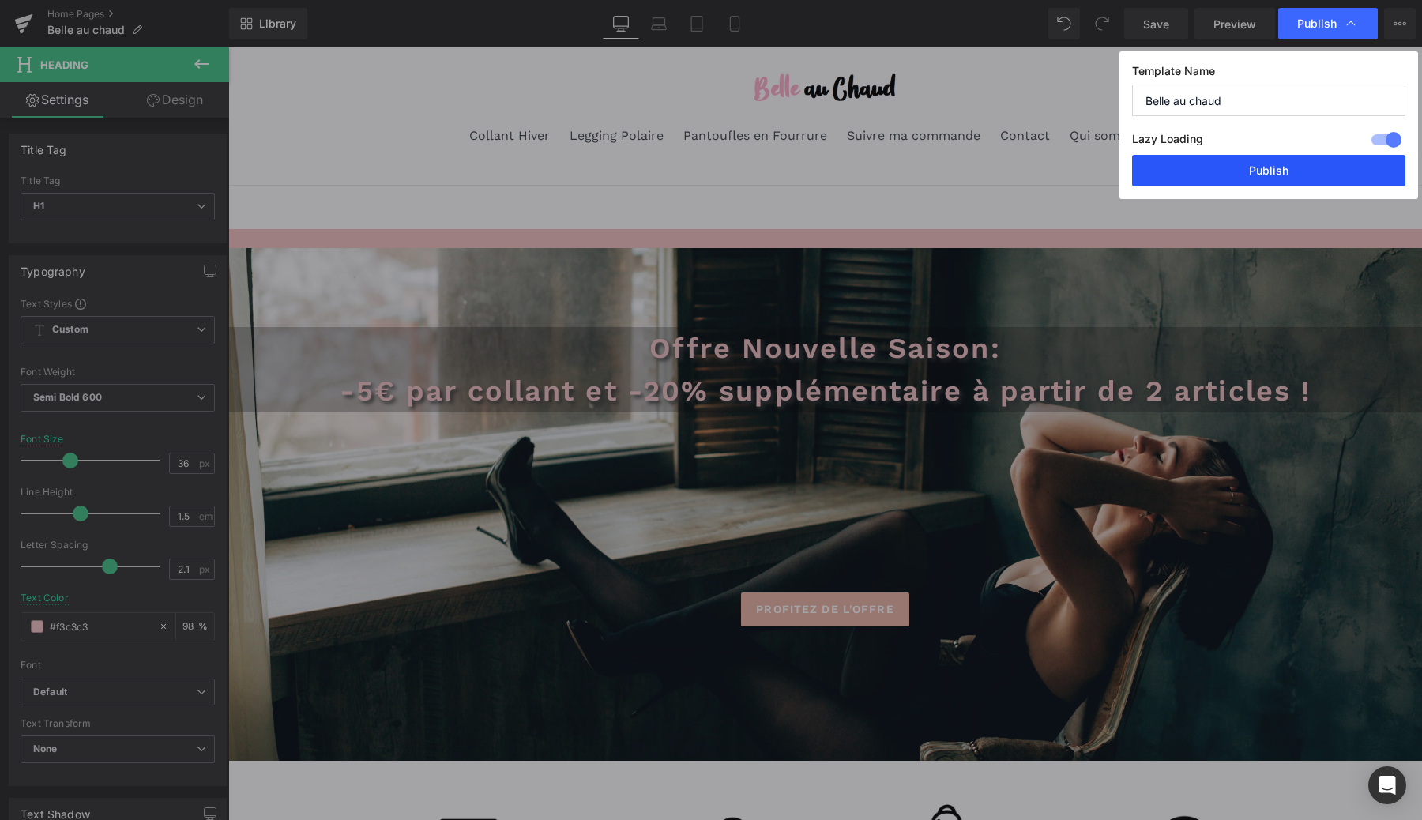
click at [1290, 164] on button "Publish" at bounding box center [1268, 171] width 273 height 32
